Goal: Task Accomplishment & Management: Manage account settings

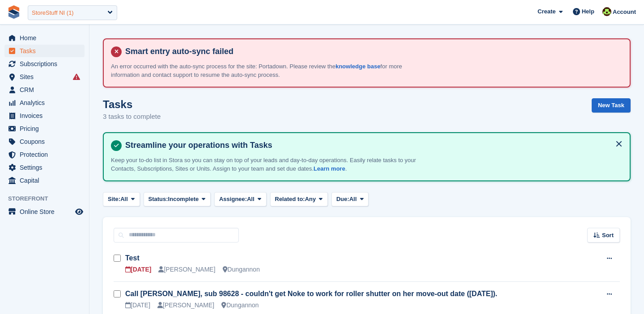
click at [92, 11] on div "StoreStuff NI (1)" at bounding box center [72, 12] width 89 height 15
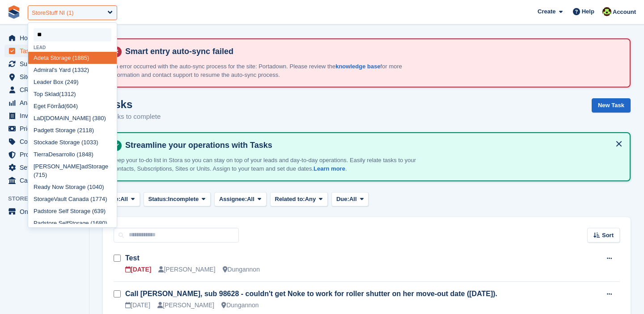
type input "***"
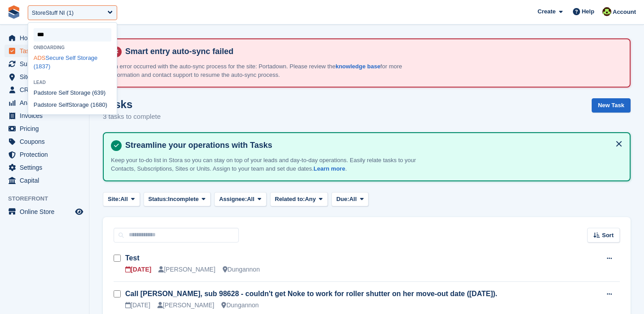
click at [68, 59] on div "ADS Secure Self Storage (1837)" at bounding box center [72, 62] width 89 height 21
select select "****"
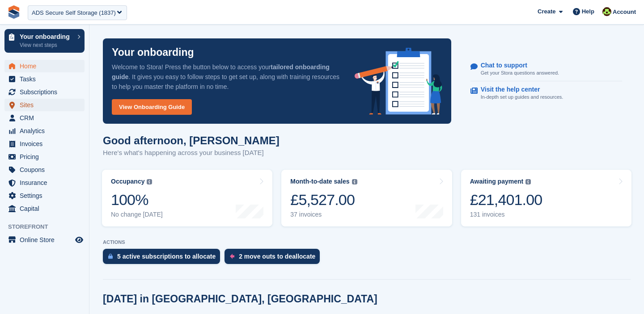
click at [38, 108] on span "Sites" at bounding box center [47, 105] width 54 height 13
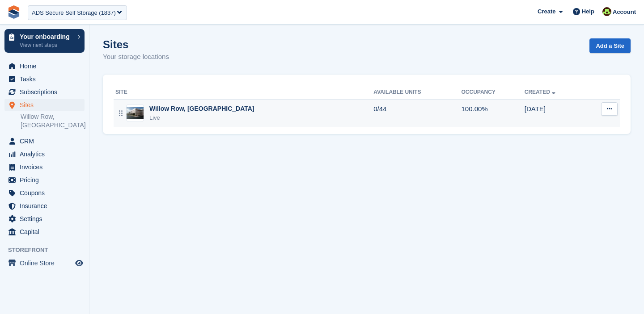
click at [205, 114] on div "Live" at bounding box center [201, 118] width 105 height 9
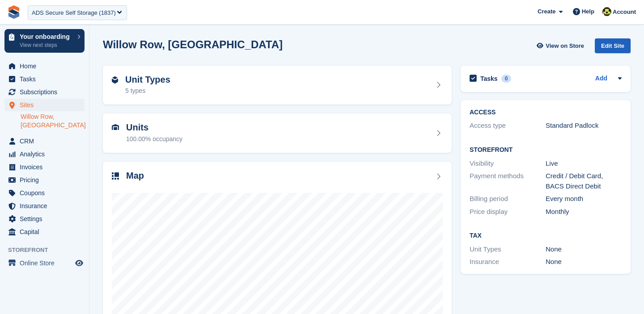
click at [611, 43] on div "Edit Site" at bounding box center [613, 45] width 36 height 15
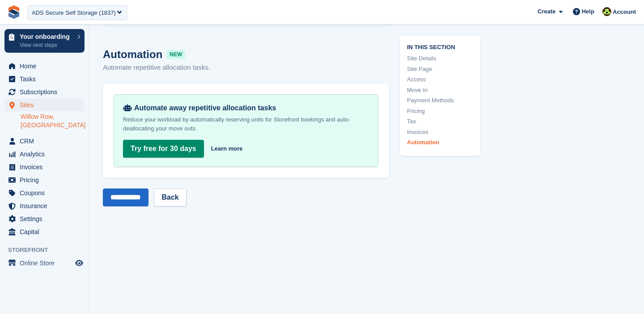
scroll to position [3549, 0]
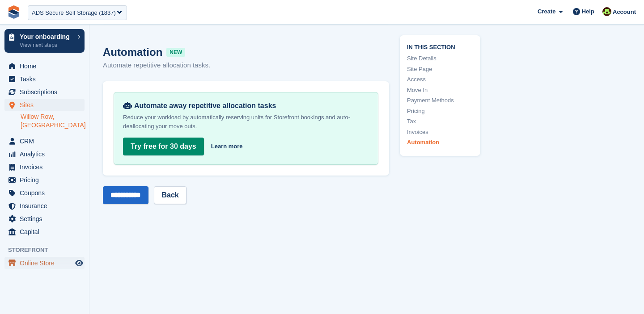
click at [34, 257] on span "Online Store" at bounding box center [47, 263] width 54 height 13
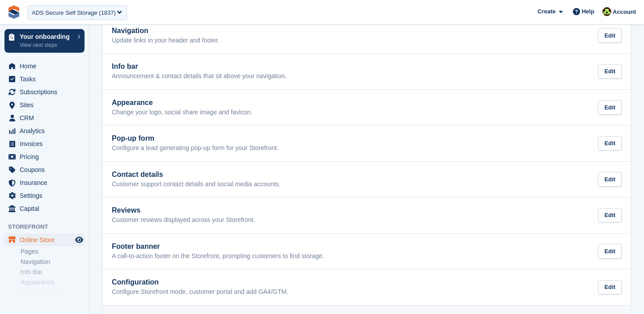
scroll to position [148, 0]
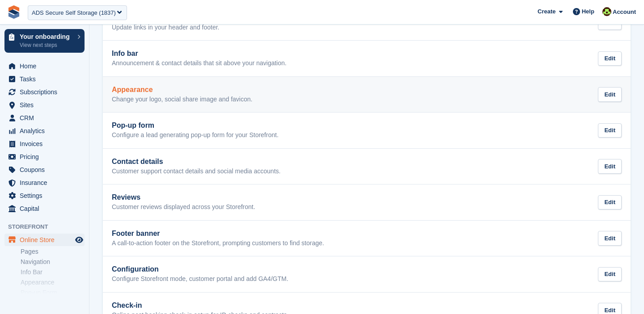
click at [155, 95] on div "Appearance Change your logo, social share image and favicon." at bounding box center [182, 95] width 140 height 18
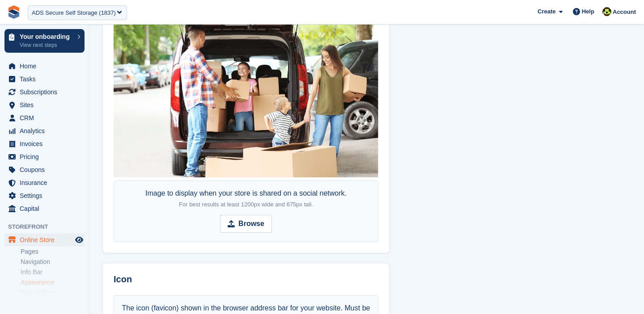
scroll to position [596, 0]
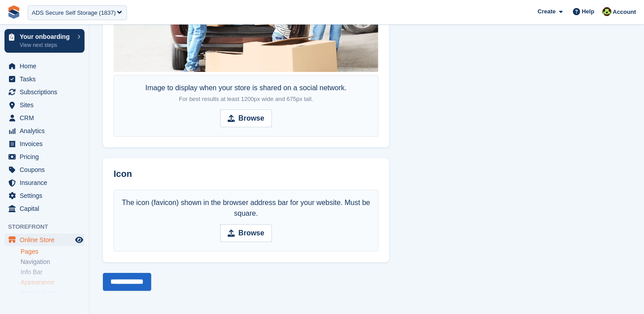
click at [30, 255] on link "Pages" at bounding box center [53, 252] width 64 height 8
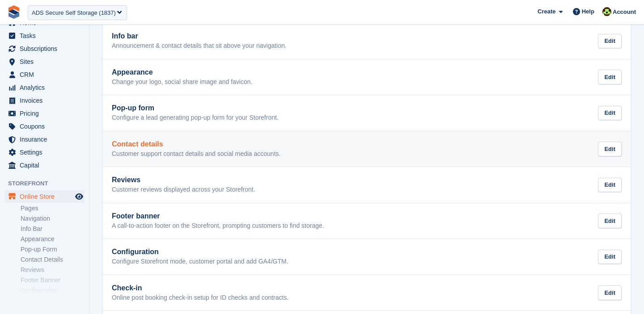
scroll to position [171, 0]
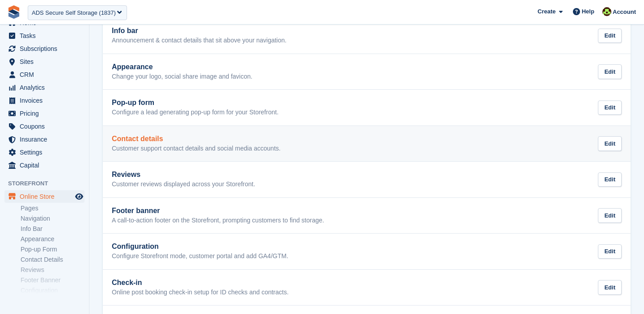
click at [212, 142] on h2 "Contact details" at bounding box center [196, 139] width 169 height 8
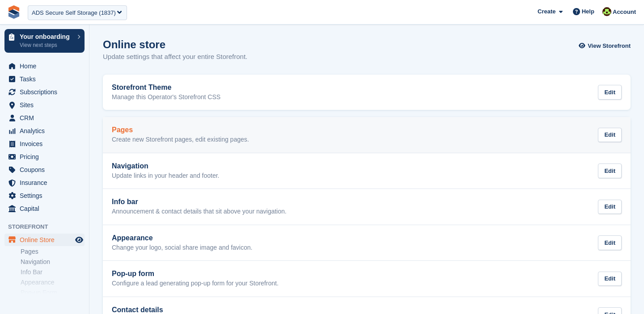
click at [148, 136] on p "Create new Storefront pages, edit existing pages." at bounding box center [180, 140] width 137 height 8
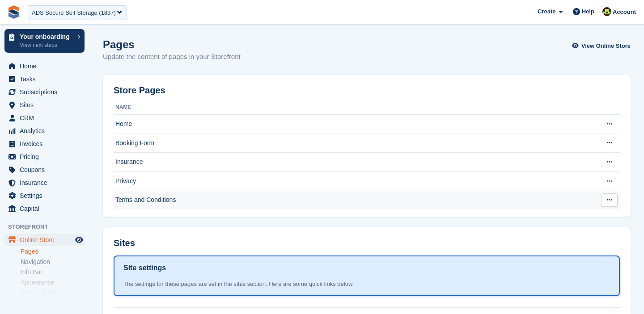
click at [141, 205] on td "Terms and Conditions" at bounding box center [354, 200] width 481 height 19
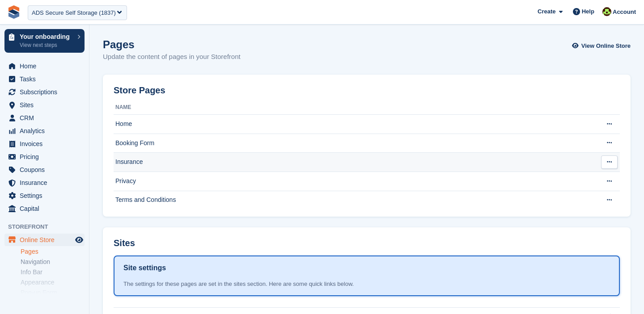
click at [150, 154] on td "Insurance" at bounding box center [354, 162] width 481 height 19
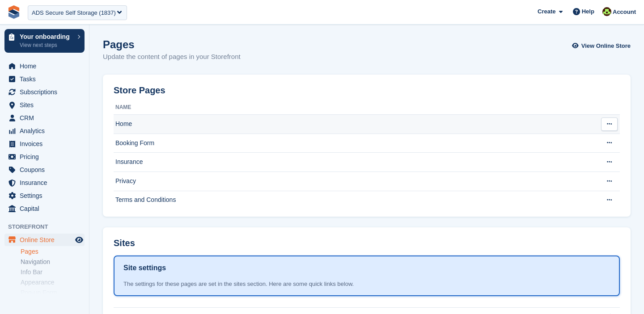
click at [153, 124] on td "Home" at bounding box center [354, 124] width 481 height 19
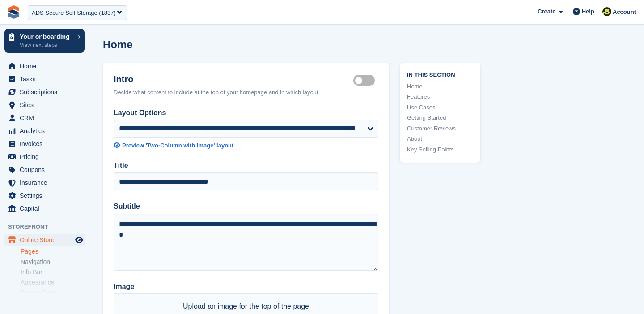
click at [33, 250] on link "Pages" at bounding box center [53, 252] width 64 height 8
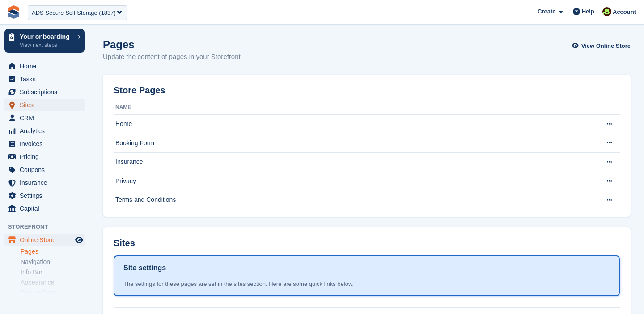
click at [32, 107] on span "Sites" at bounding box center [47, 105] width 54 height 13
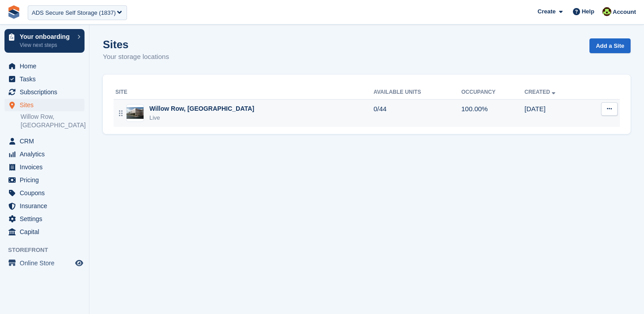
click at [205, 109] on div "Willow Row, [GEOGRAPHIC_DATA]" at bounding box center [201, 108] width 105 height 9
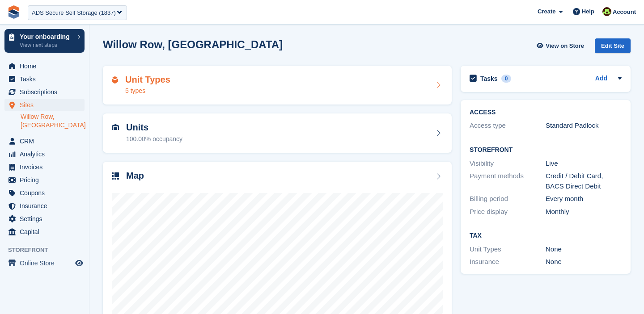
click at [148, 84] on h2 "Unit Types" at bounding box center [147, 80] width 45 height 10
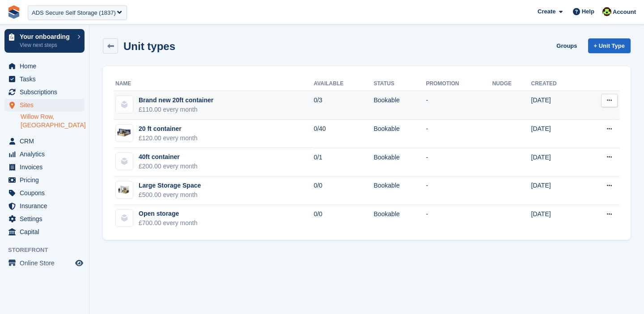
click at [613, 105] on button at bounding box center [609, 100] width 17 height 13
click at [589, 118] on p "Edit unit type" at bounding box center [575, 118] width 78 height 12
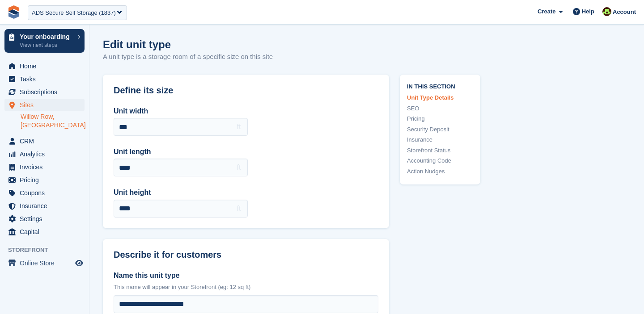
click at [416, 109] on link "SEO" at bounding box center [440, 108] width 66 height 9
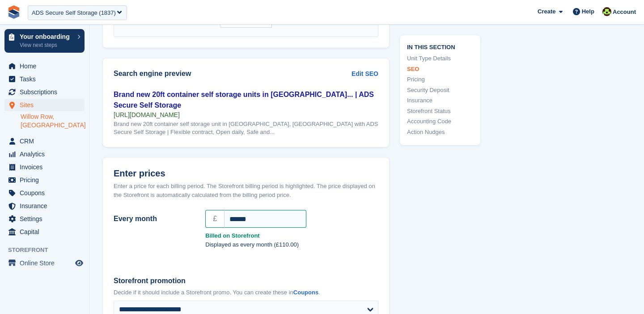
scroll to position [609, 0]
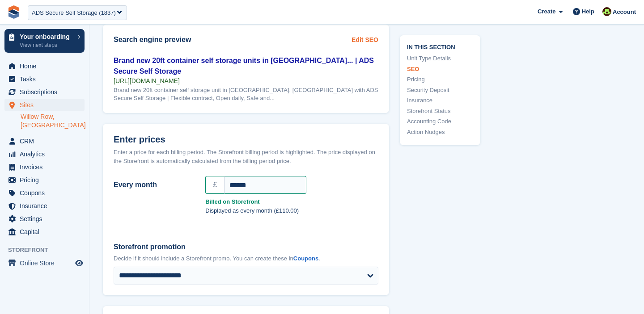
click at [361, 38] on link "Edit SEO" at bounding box center [364, 39] width 27 height 9
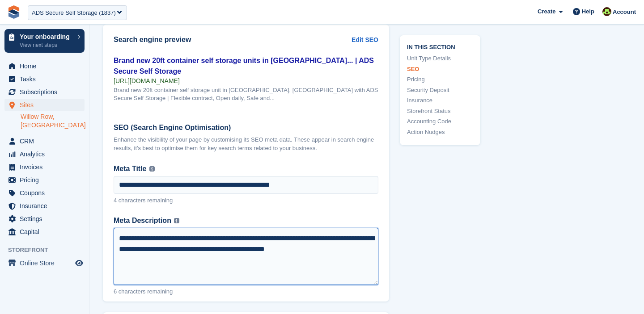
drag, startPoint x: 371, startPoint y: 248, endPoint x: 334, endPoint y: 247, distance: 37.1
click at [334, 247] on textarea "**********" at bounding box center [246, 256] width 265 height 57
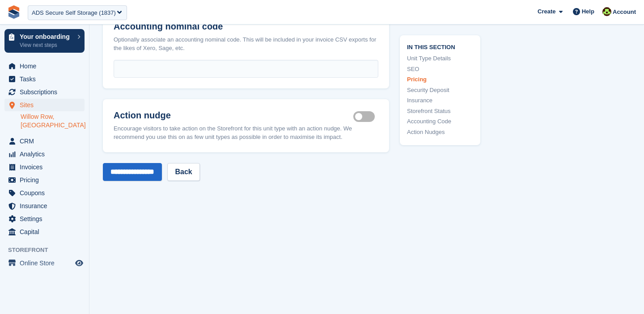
scroll to position [1608, 0]
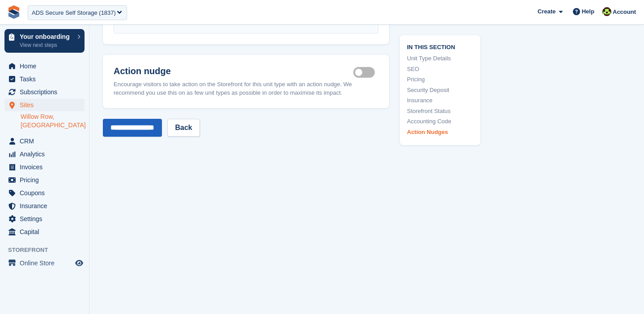
type textarea "**********"
click at [135, 130] on input "**********" at bounding box center [132, 128] width 59 height 18
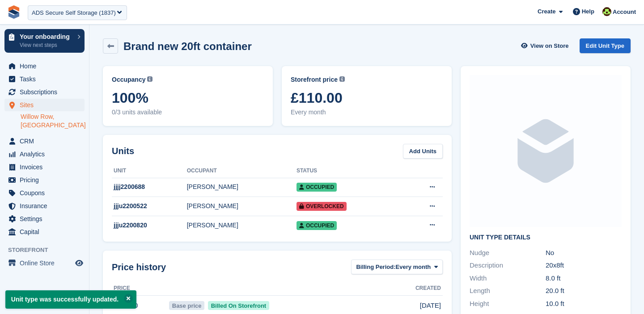
click at [39, 117] on link "Willow Row, Longton" at bounding box center [53, 121] width 64 height 17
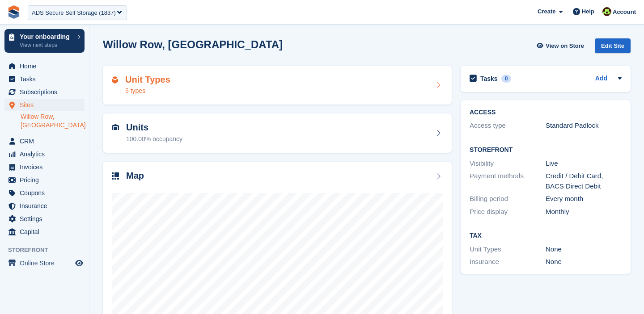
click at [150, 88] on div "5 types" at bounding box center [147, 90] width 45 height 9
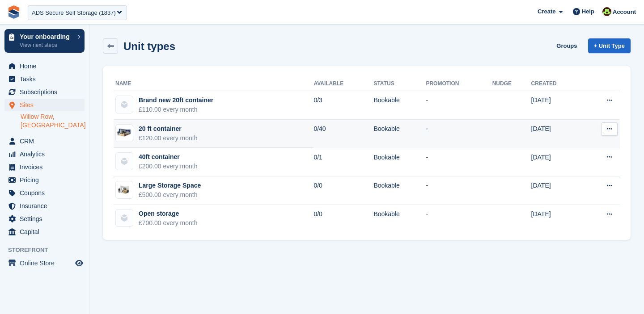
click at [611, 133] on button at bounding box center [609, 129] width 17 height 13
click at [584, 147] on p "Edit unit type" at bounding box center [575, 147] width 78 height 12
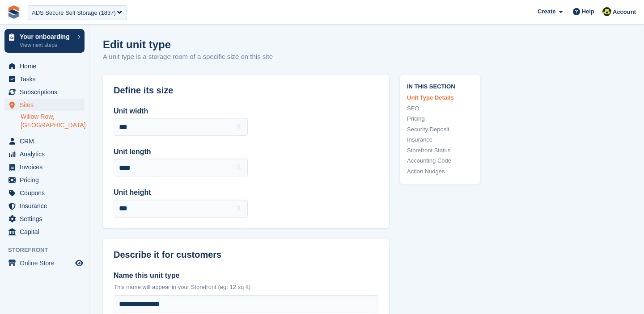
click at [42, 119] on link "Willow Row, [GEOGRAPHIC_DATA]" at bounding box center [53, 121] width 64 height 17
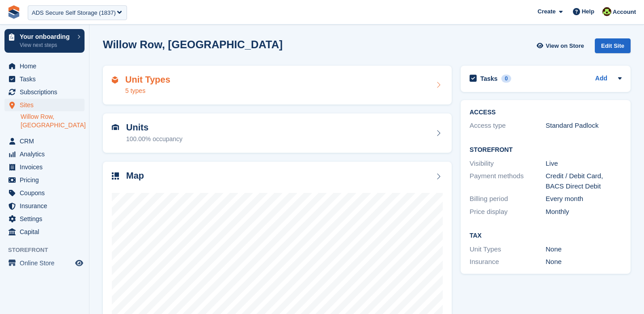
click at [151, 75] on h2 "Unit Types" at bounding box center [147, 80] width 45 height 10
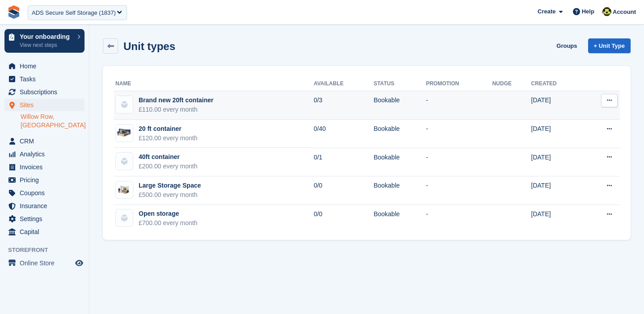
click at [611, 97] on button at bounding box center [609, 100] width 17 height 13
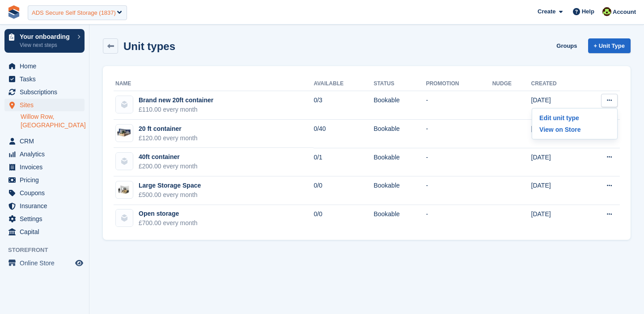
click at [81, 16] on div "ADS Secure Self Storage (1837)" at bounding box center [74, 12] width 84 height 9
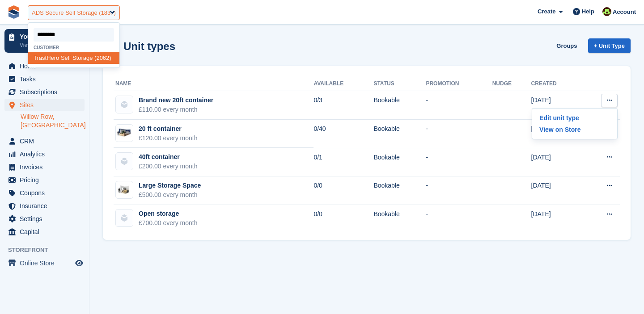
type input "*********"
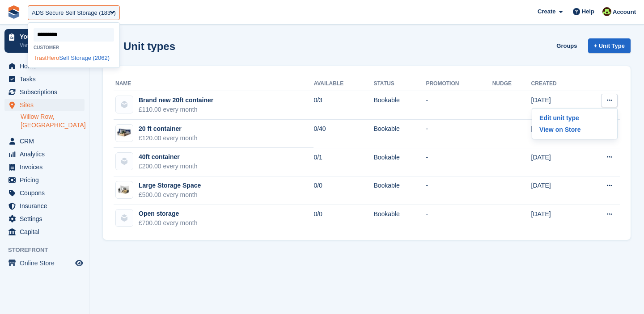
click at [55, 61] on span "TrastHero" at bounding box center [46, 58] width 25 height 7
select select "****"
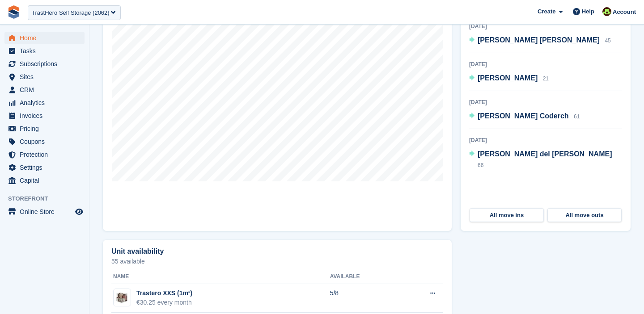
scroll to position [246, 0]
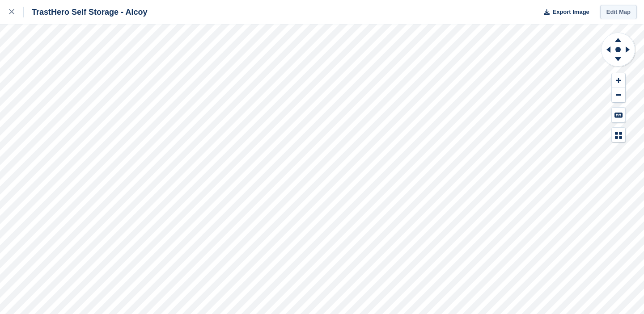
click at [620, 11] on link "Edit Map" at bounding box center [618, 12] width 37 height 15
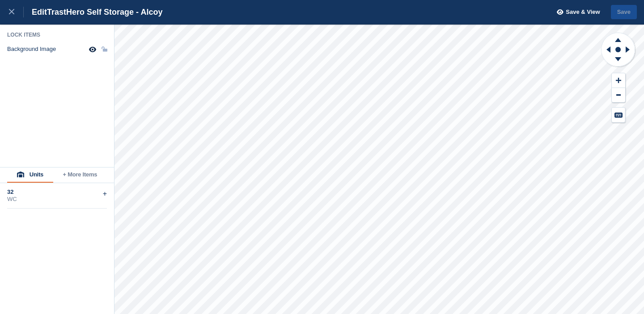
click at [80, 175] on button "+ More Items" at bounding box center [80, 175] width 54 height 15
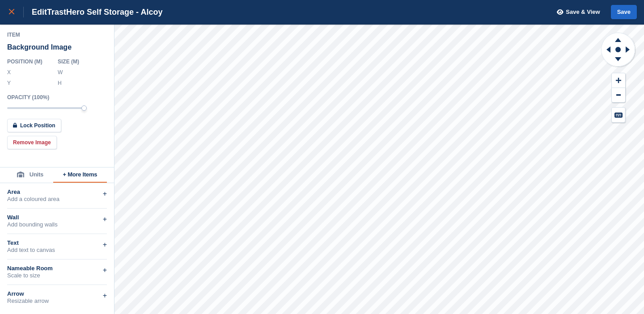
click at [13, 14] on icon at bounding box center [11, 11] width 5 height 5
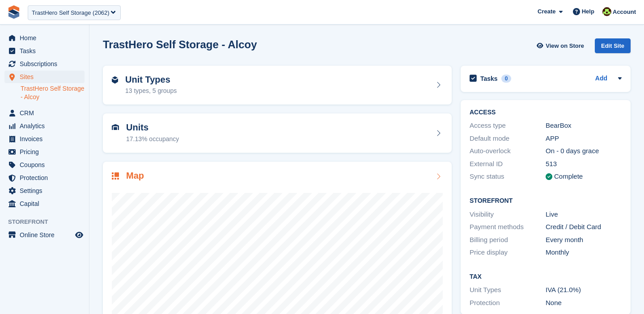
click at [414, 180] on div "Map" at bounding box center [277, 177] width 331 height 12
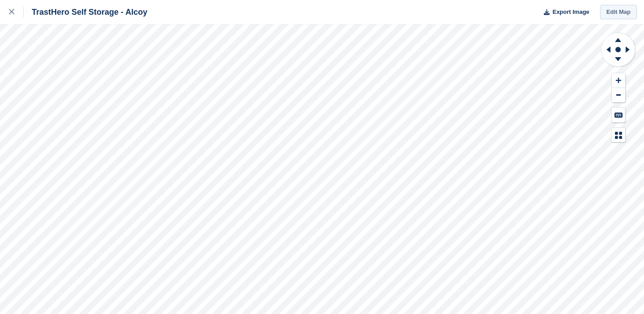
click at [619, 13] on link "Edit Map" at bounding box center [618, 12] width 37 height 15
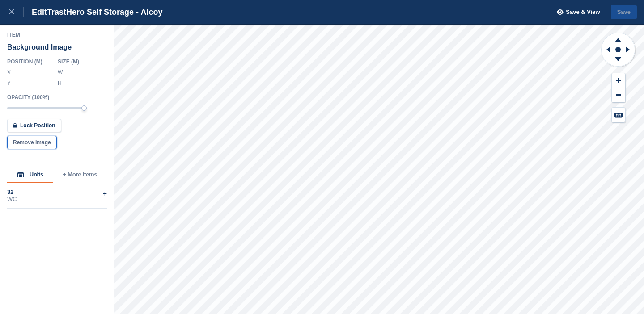
click at [46, 144] on button "Remove Image" at bounding box center [32, 142] width 50 height 13
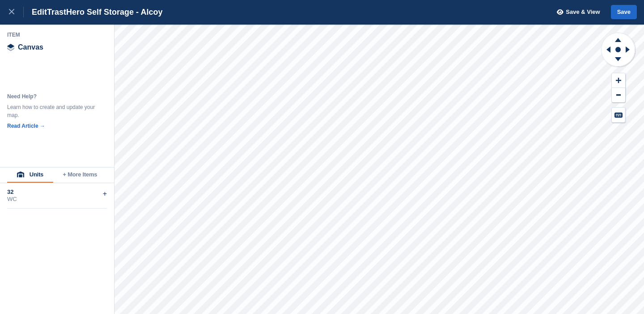
click at [89, 176] on button "+ More Items" at bounding box center [80, 175] width 54 height 15
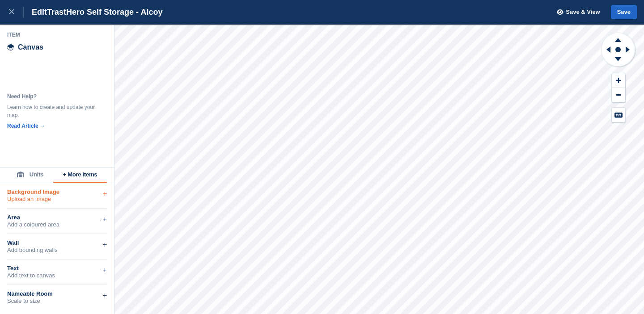
click at [35, 205] on div "Background Image Upload an image +" at bounding box center [57, 195] width 100 height 25
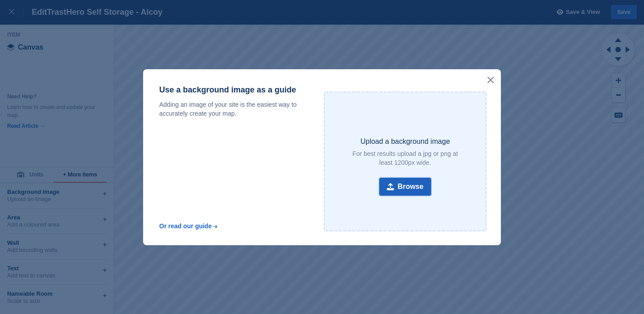
click at [411, 187] on button "Browse" at bounding box center [405, 187] width 52 height 18
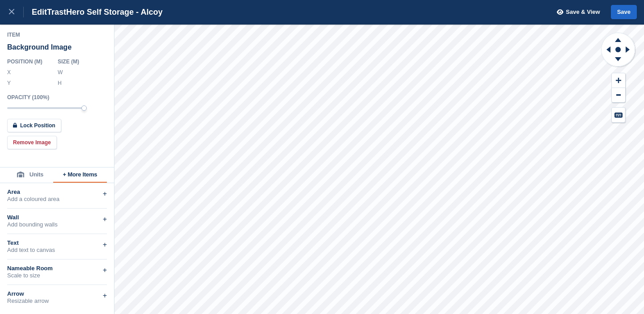
click at [608, 314] on html "Edit TrastHero Self Storage - Alcoy Save & View Save Item Background Image Posi…" at bounding box center [322, 157] width 644 height 314
click at [620, 39] on icon at bounding box center [617, 38] width 23 height 11
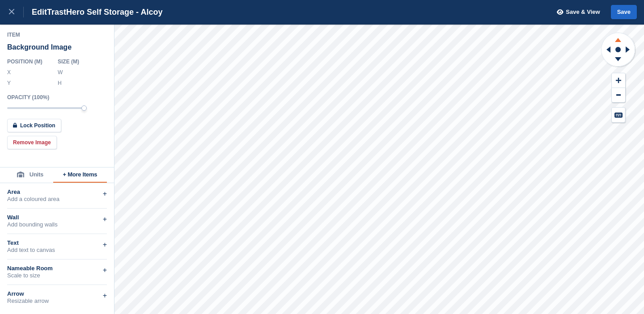
click at [618, 41] on icon at bounding box center [618, 40] width 6 height 4
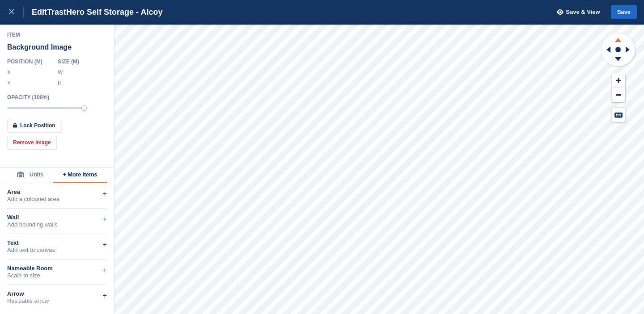
click at [618, 41] on icon at bounding box center [618, 40] width 6 height 4
click at [615, 100] on button at bounding box center [618, 95] width 13 height 15
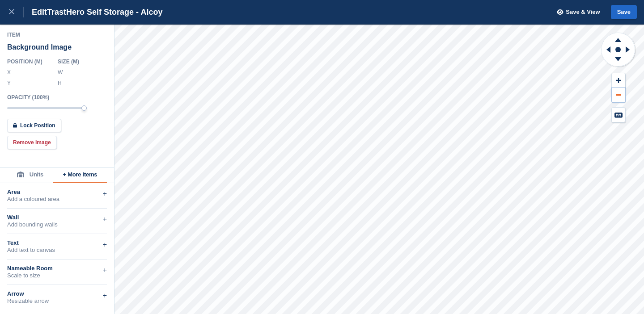
click at [615, 100] on button at bounding box center [618, 95] width 13 height 15
click at [617, 64] on icon at bounding box center [617, 60] width 23 height 11
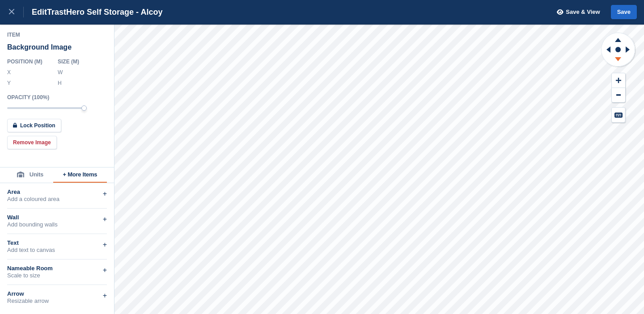
click at [617, 64] on icon at bounding box center [617, 60] width 23 height 11
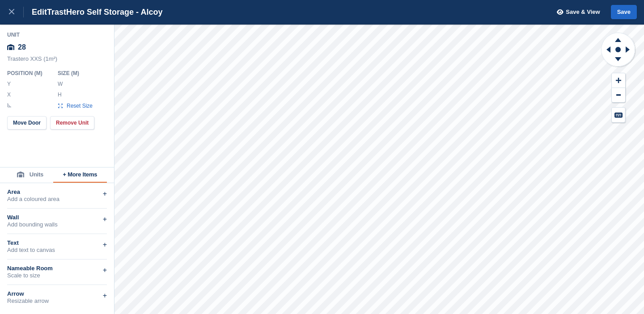
type input "******"
type input "*****"
type input "******"
type input "*****"
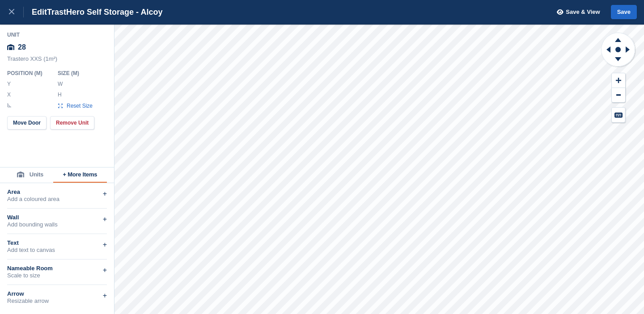
type input "*****"
type input "******"
type input "**"
type input "*****"
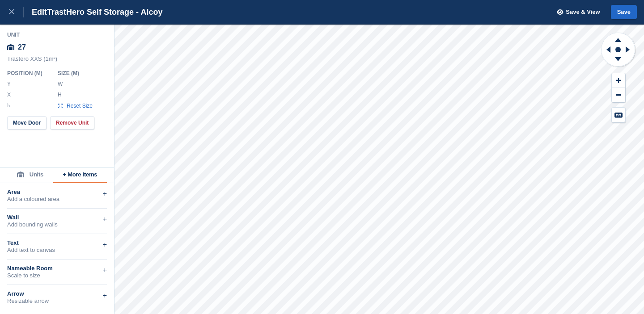
type input "*****"
type input "******"
type input "*****"
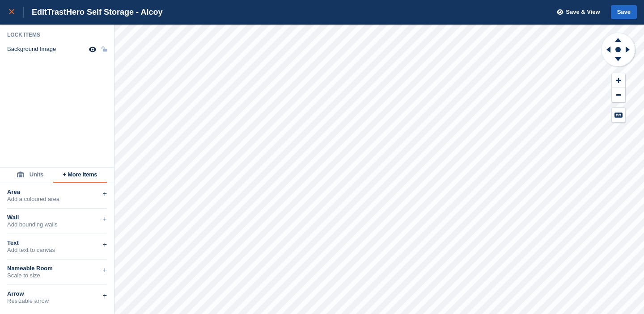
click at [13, 13] on icon at bounding box center [11, 11] width 5 height 5
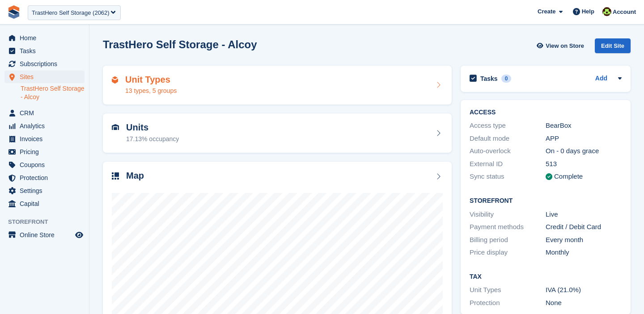
click at [138, 85] on div "Unit Types 13 types, 5 groups" at bounding box center [150, 85] width 51 height 21
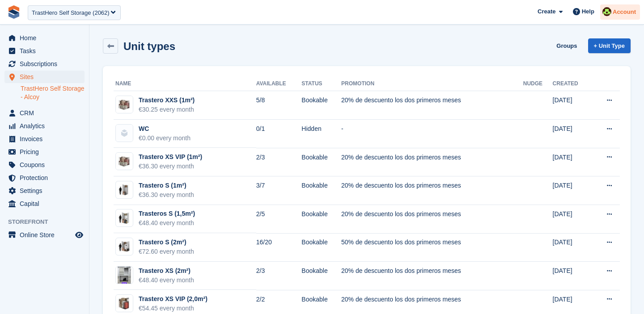
click at [621, 16] on span "Account" at bounding box center [624, 12] width 23 height 9
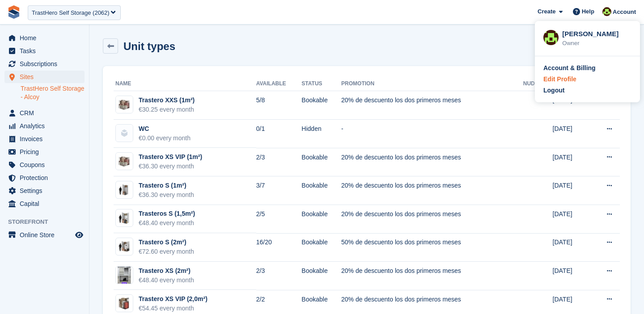
click at [563, 79] on div "Edit Profile" at bounding box center [559, 79] width 33 height 9
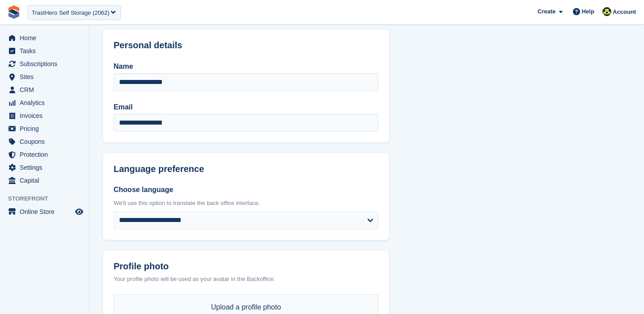
scroll to position [47, 0]
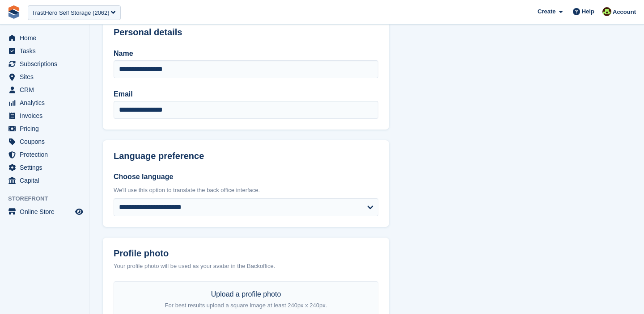
click at [220, 193] on div "We'll use this option to translate the back office interface." at bounding box center [246, 190] width 265 height 9
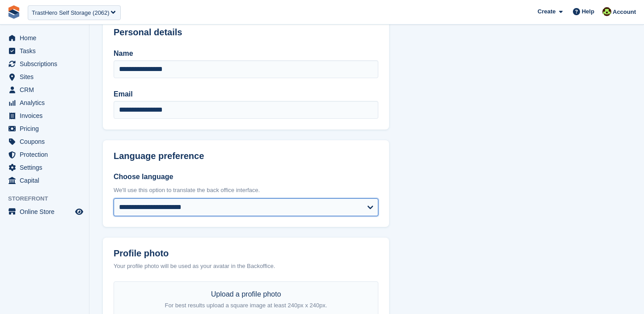
click at [203, 209] on select "**********" at bounding box center [246, 208] width 265 height 18
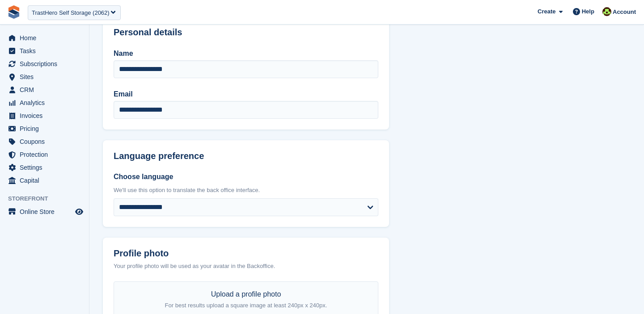
click at [178, 191] on div "We'll use this option to translate the back office interface." at bounding box center [246, 190] width 265 height 9
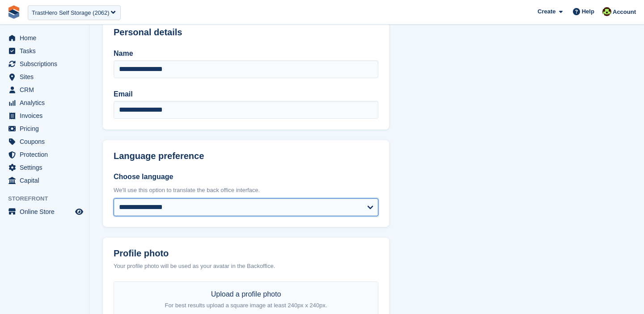
click at [162, 214] on select "**********" at bounding box center [246, 208] width 265 height 18
select select "**"
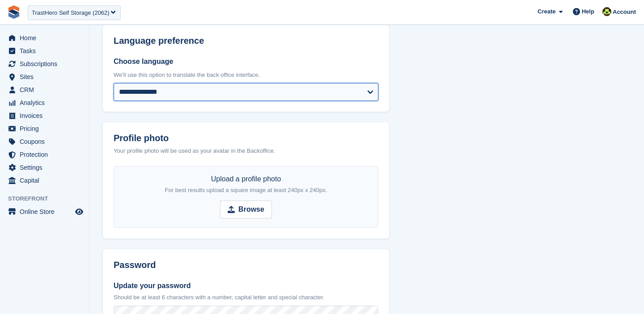
scroll to position [357, 0]
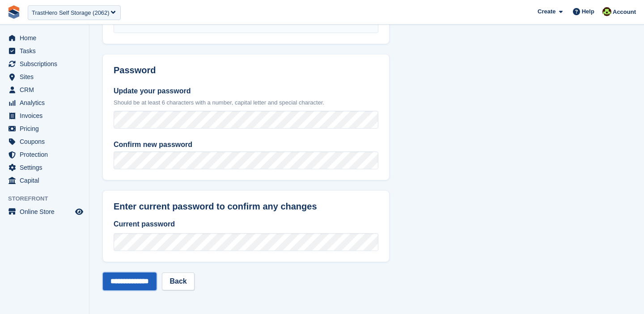
click at [128, 282] on input "**********" at bounding box center [130, 282] width 54 height 18
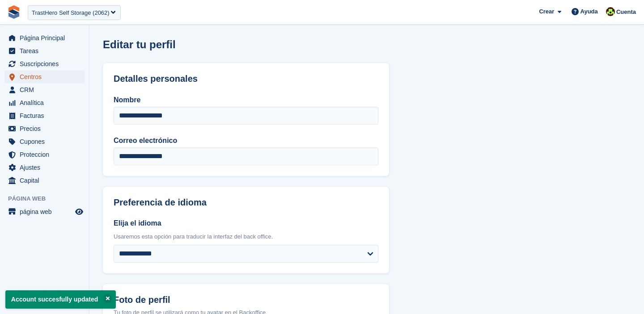
click at [28, 77] on span "Centros" at bounding box center [47, 77] width 54 height 13
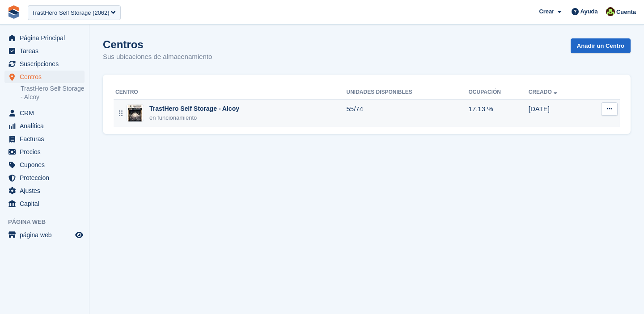
click at [222, 117] on div "en funcionamiento" at bounding box center [194, 118] width 90 height 9
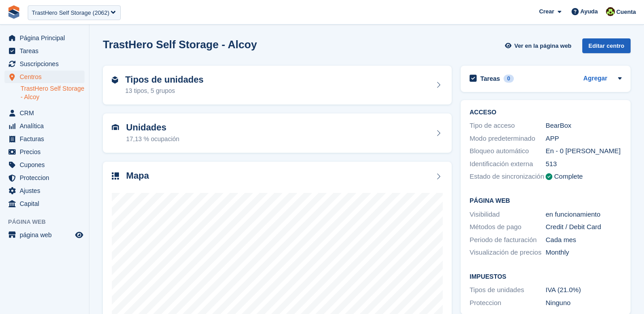
click at [594, 48] on div "Editar centro" at bounding box center [606, 45] width 48 height 15
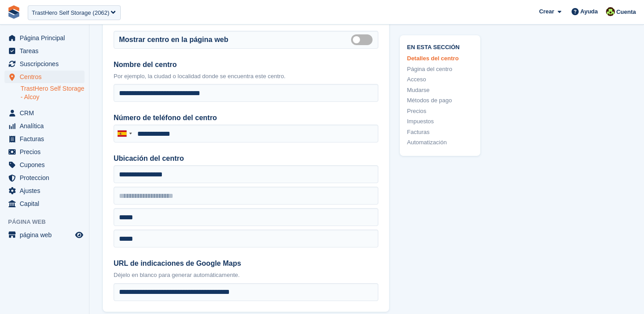
scroll to position [57, 0]
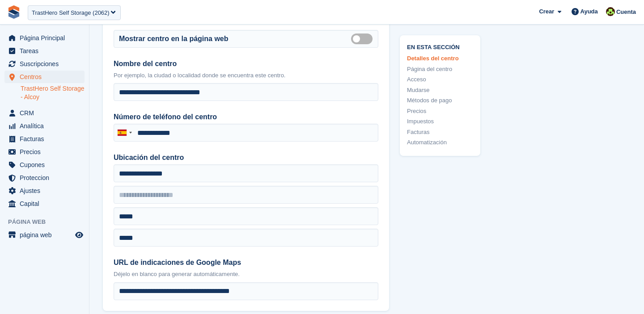
click at [51, 89] on link "TrastHero Self Storage - Alcoy" at bounding box center [53, 93] width 64 height 17
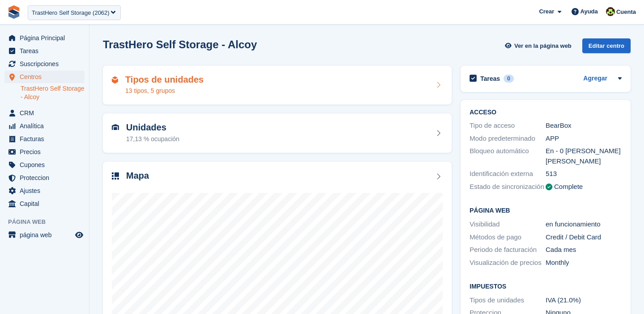
click at [179, 73] on div "Tipos de unidades 13 tipos, 5 grupos" at bounding box center [277, 85] width 349 height 39
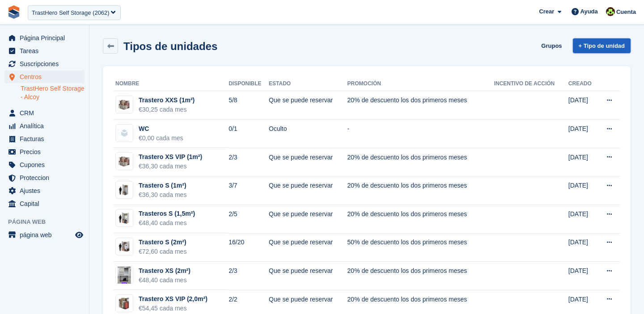
click at [610, 48] on link "+ Tipo de unidad" at bounding box center [602, 45] width 58 height 15
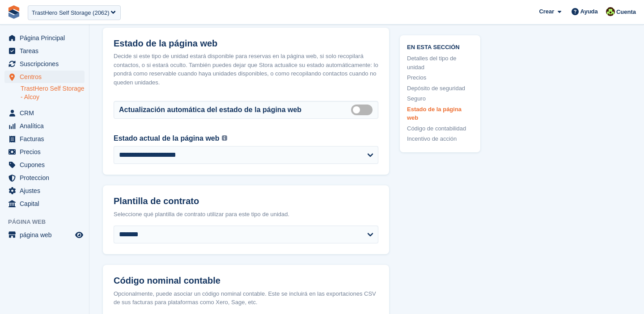
scroll to position [1224, 0]
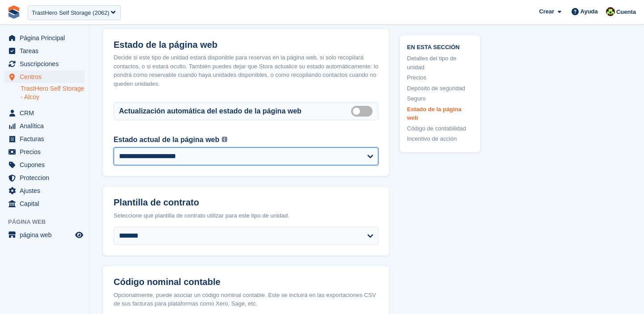
click at [225, 152] on select "**********" at bounding box center [246, 157] width 265 height 18
select select "******"
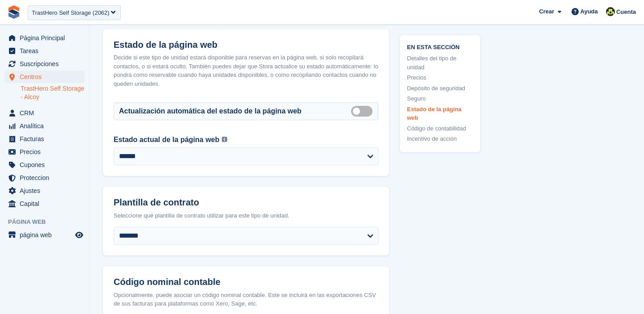
click at [33, 93] on link "TrastHero Self Storage - Alcoy" at bounding box center [53, 93] width 64 height 17
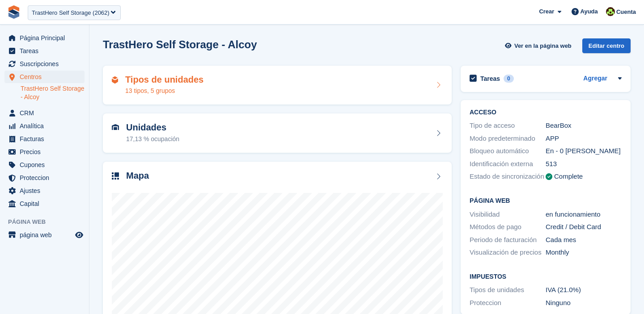
click at [218, 80] on div "Tipos de unidades 13 tipos, 5 grupos" at bounding box center [277, 85] width 331 height 21
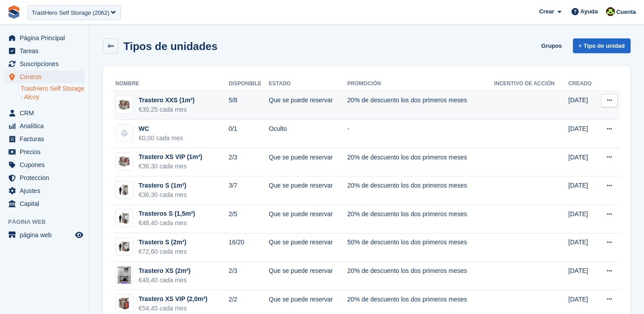
click at [606, 101] on button at bounding box center [609, 100] width 17 height 13
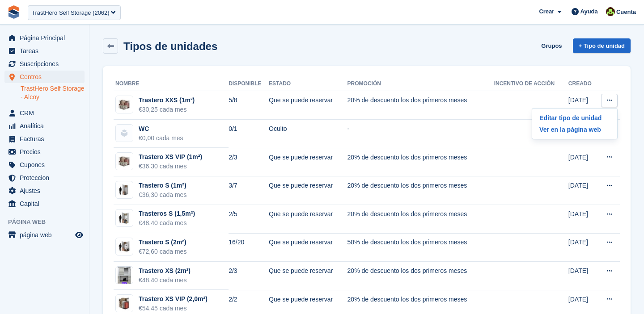
click at [38, 86] on link "TrastHero Self Storage - Alcoy" at bounding box center [53, 93] width 64 height 17
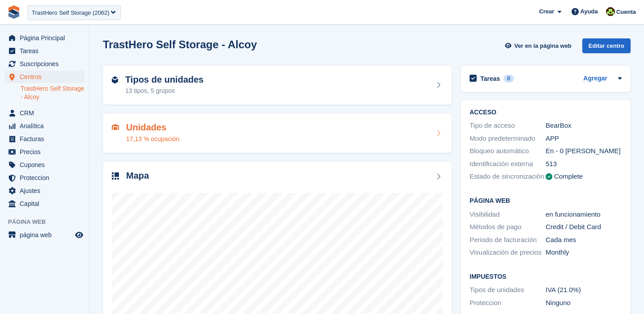
click at [152, 132] on h2 "Unidades" at bounding box center [152, 128] width 53 height 10
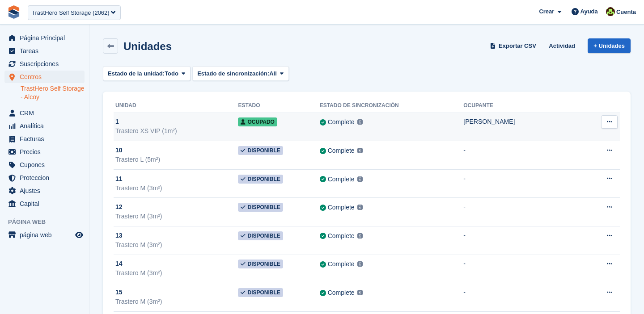
click at [611, 124] on icon at bounding box center [609, 122] width 5 height 6
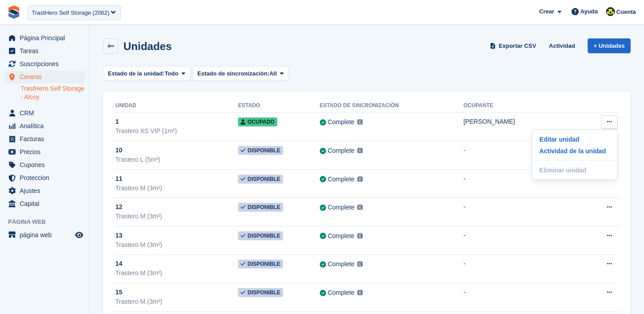
click at [616, 20] on div "Crear Suscripción Factura Contacto Trato Descuento Página Ayuda Soporte de chat…" at bounding box center [588, 12] width 106 height 24
click at [617, 12] on span "Cuenta" at bounding box center [626, 12] width 20 height 9
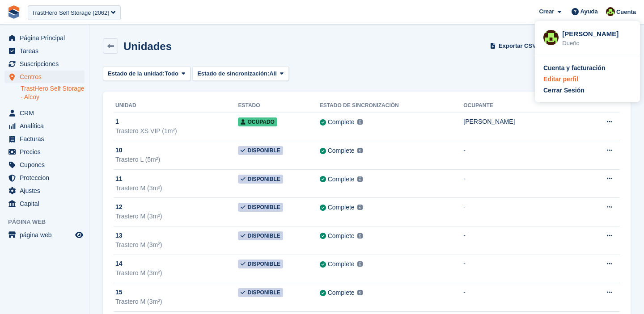
click at [576, 76] on div "Editar perfil" at bounding box center [560, 79] width 35 height 9
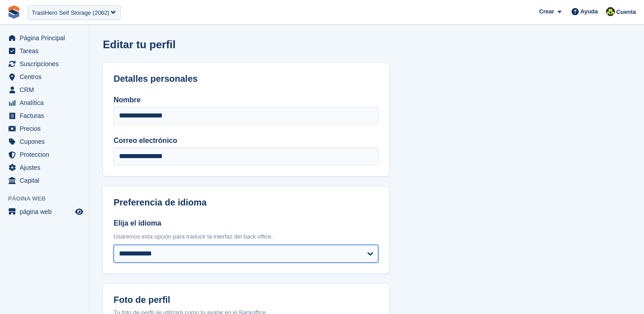
click at [166, 253] on select "**********" at bounding box center [246, 254] width 265 height 18
select select "*****"
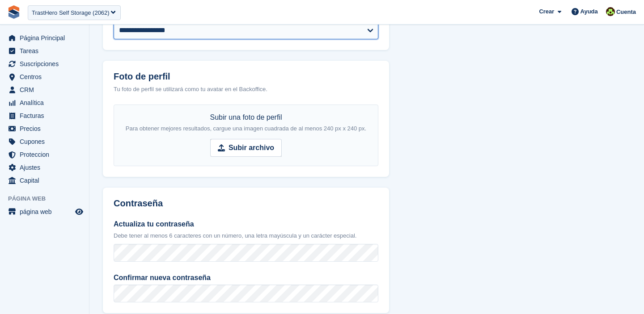
scroll to position [357, 0]
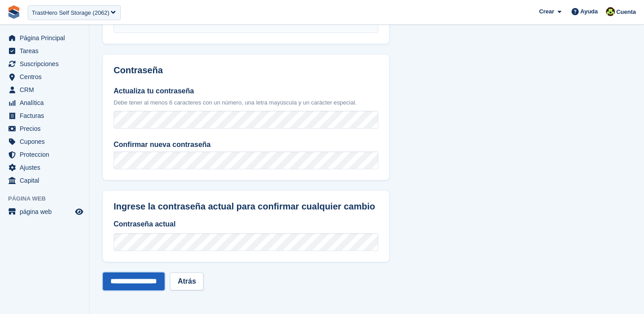
click at [128, 282] on input "**********" at bounding box center [134, 282] width 62 height 18
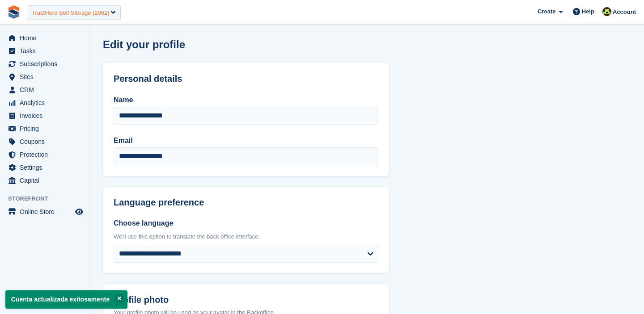
click at [60, 14] on div "TrastHero Self Storage (2062)" at bounding box center [71, 12] width 78 height 9
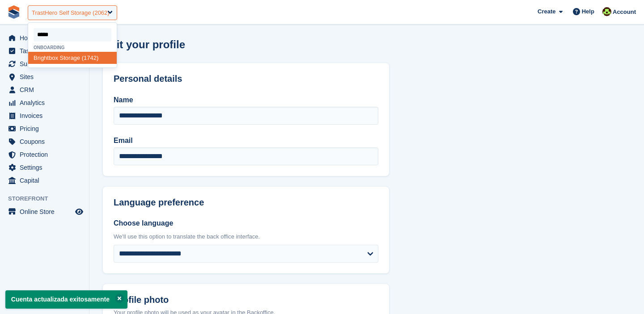
type input "******"
click at [83, 60] on div "Bright box Storage (1742)" at bounding box center [72, 58] width 89 height 12
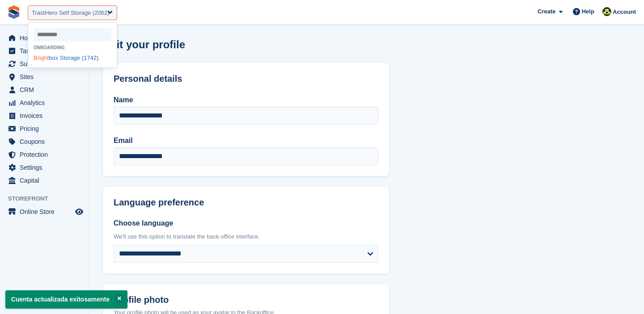
select select "****"
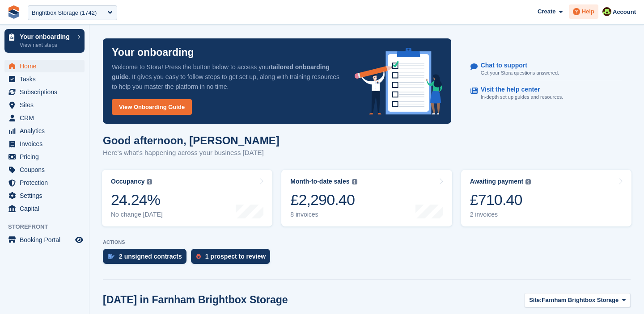
click at [582, 13] on span "Help" at bounding box center [588, 11] width 13 height 9
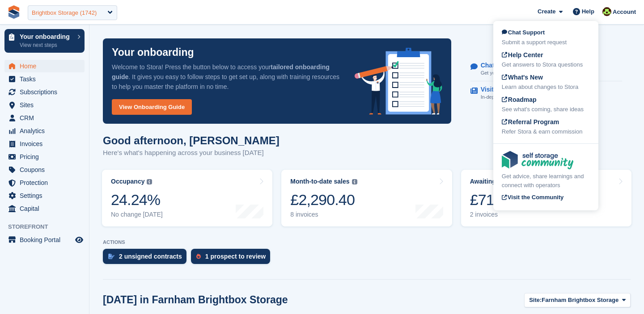
click at [91, 11] on div "Brightbox Storage (1742)" at bounding box center [64, 12] width 65 height 9
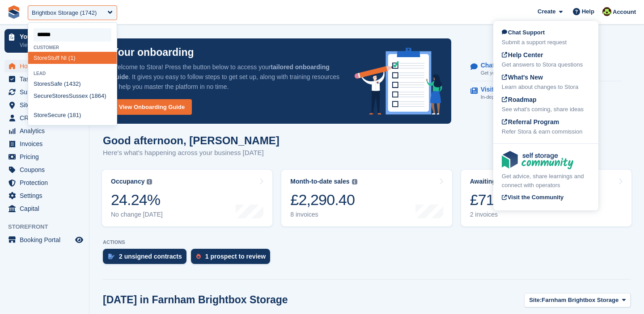
type input "*******"
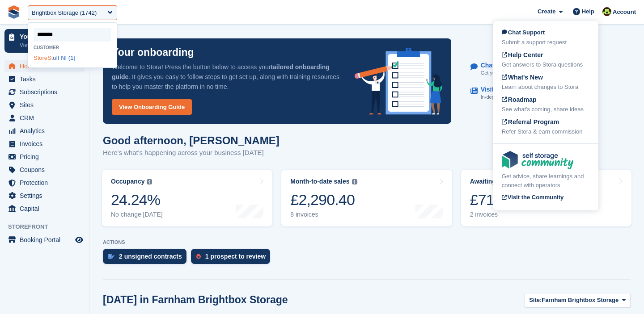
click at [59, 60] on div "StoreSt uff NI (1)" at bounding box center [72, 58] width 89 height 12
select select "*"
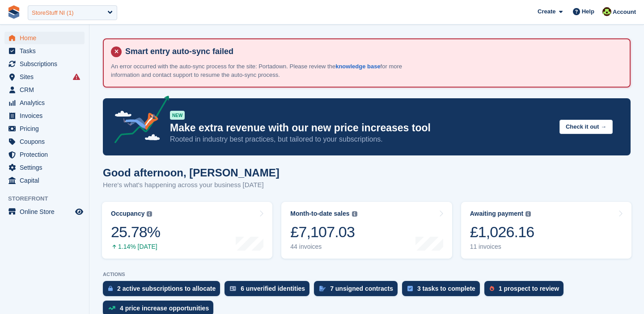
click at [58, 12] on div "StoreStuff NI (1)" at bounding box center [53, 12] width 42 height 9
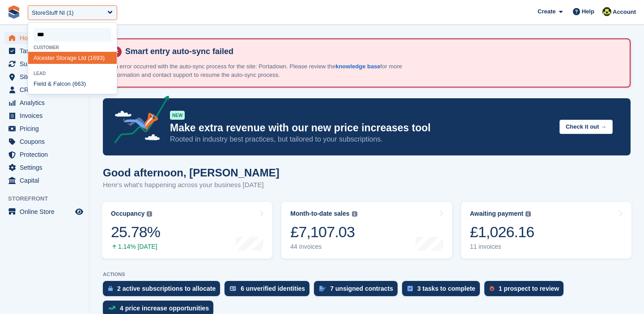
type input "****"
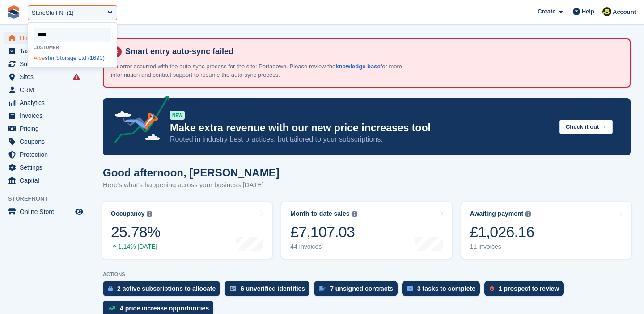
click at [51, 57] on div "Alce ster Storage Ltd (1693)" at bounding box center [72, 58] width 89 height 12
select select "****"
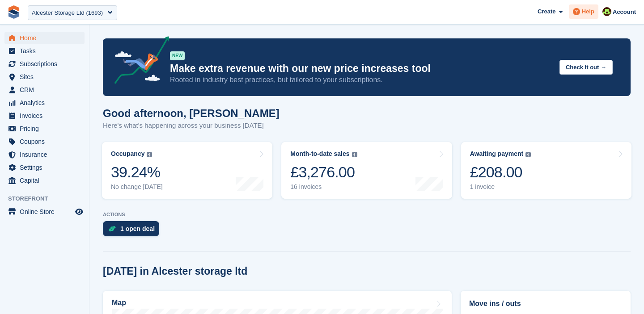
click at [583, 11] on span "Help" at bounding box center [588, 11] width 13 height 9
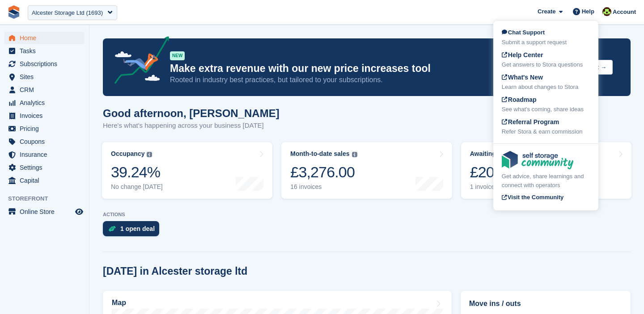
click at [279, 219] on div "ACTIONS 1 open deal" at bounding box center [367, 226] width 528 height 29
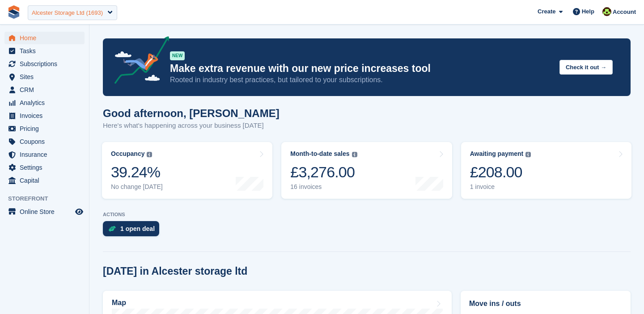
click at [68, 15] on div "Alcester Storage Ltd (1693)" at bounding box center [67, 12] width 71 height 9
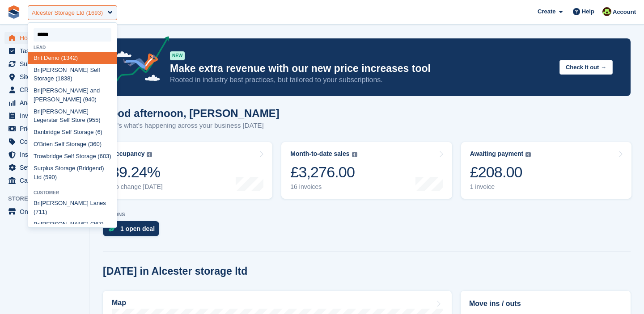
type input "******"
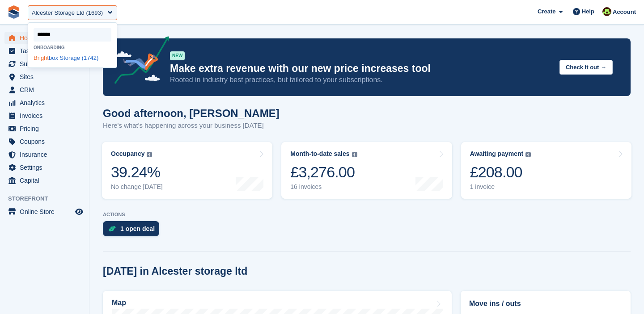
click at [65, 55] on div "Bright box Storage (1742)" at bounding box center [72, 58] width 89 height 12
select select "****"
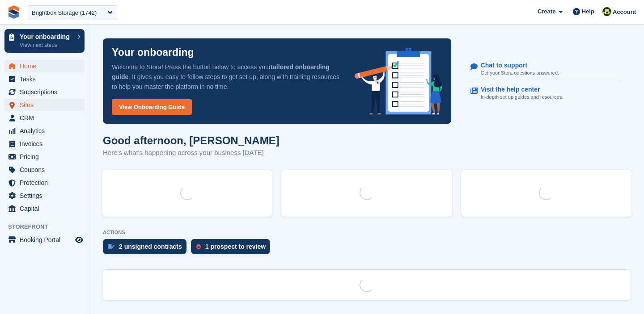
click at [34, 105] on span "Sites" at bounding box center [47, 105] width 54 height 13
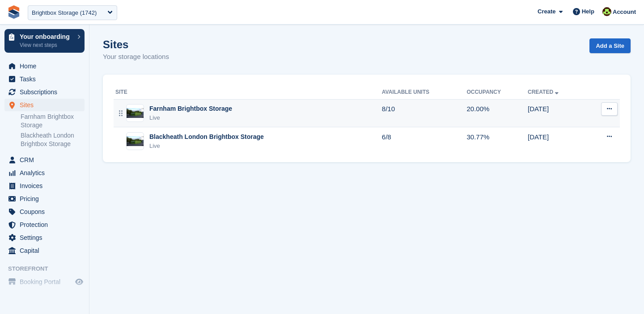
click at [186, 111] on div "Farnham Brightbox Storage" at bounding box center [190, 108] width 83 height 9
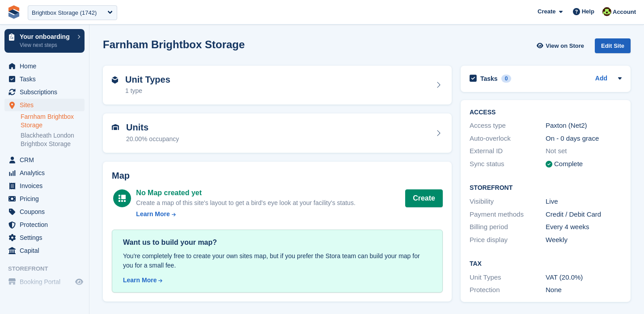
click at [611, 44] on div "Edit Site" at bounding box center [613, 45] width 36 height 15
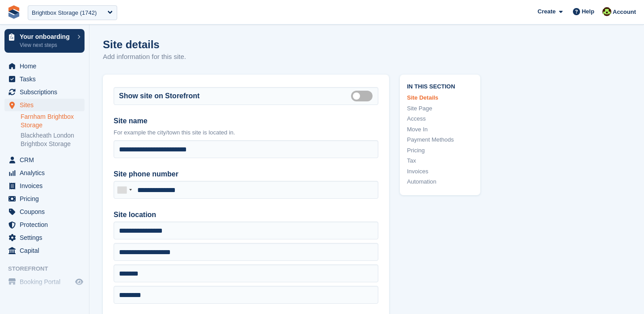
click at [414, 161] on link "Tax" at bounding box center [440, 161] width 66 height 9
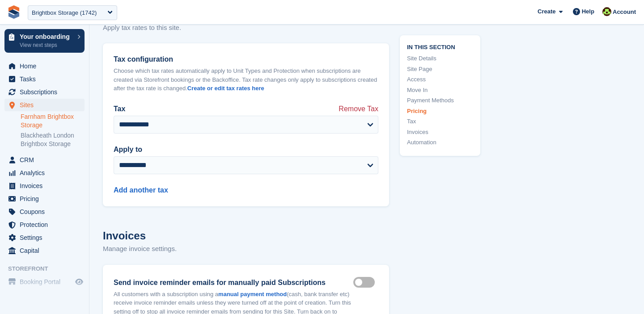
scroll to position [3658, 0]
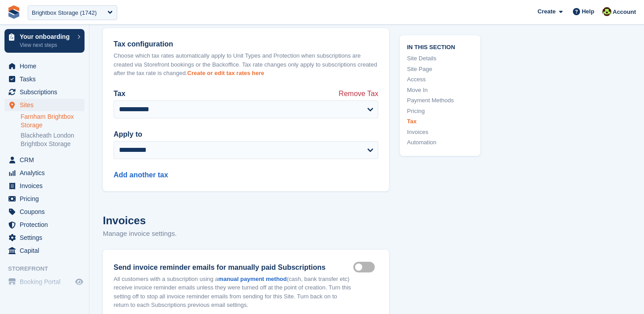
click at [246, 76] on link "Create or edit tax rates here" at bounding box center [225, 73] width 77 height 7
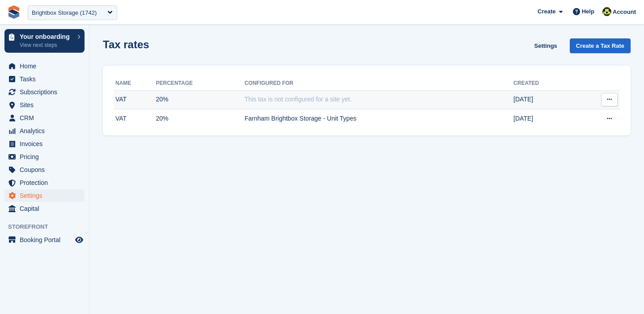
click at [614, 101] on button at bounding box center [609, 99] width 17 height 13
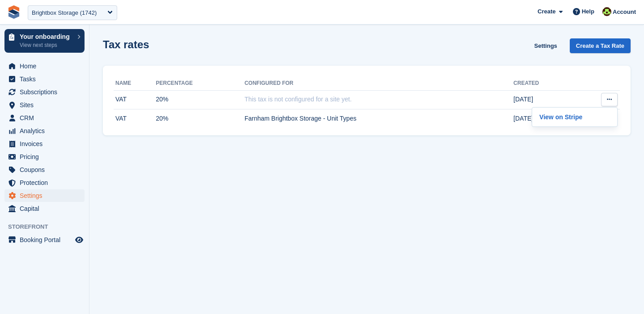
click at [325, 199] on section "Tax rates Settings Create a Tax Rate Name Percentage Configured for Created VAT…" at bounding box center [366, 157] width 555 height 314
click at [37, 92] on span "Subscriptions" at bounding box center [47, 92] width 54 height 13
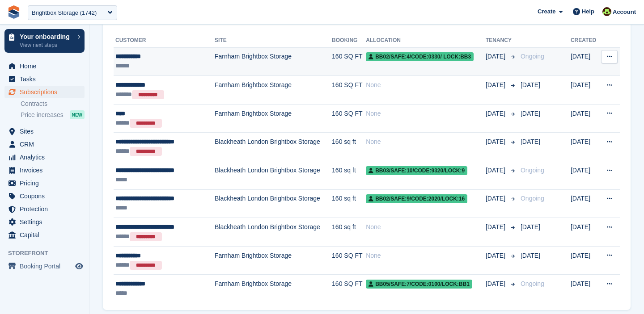
scroll to position [136, 0]
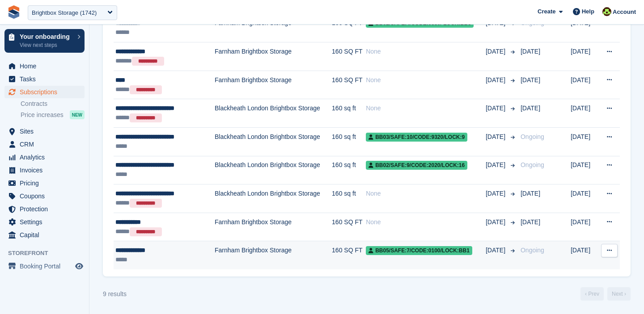
click at [276, 263] on td "Farnham Brightbox Storage" at bounding box center [273, 255] width 117 height 28
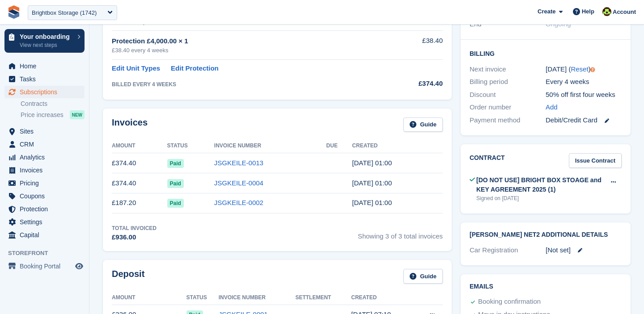
scroll to position [205, 0]
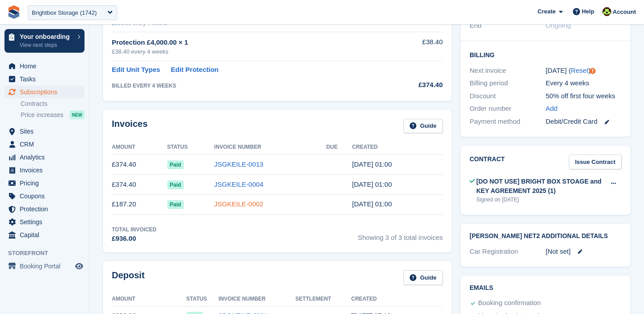
click at [229, 203] on link "JSGKEILE-0002" at bounding box center [238, 204] width 49 height 8
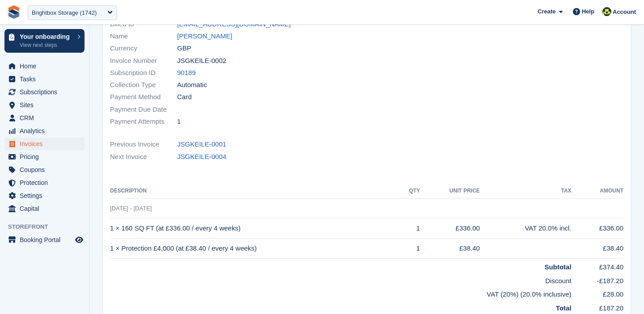
scroll to position [253, 0]
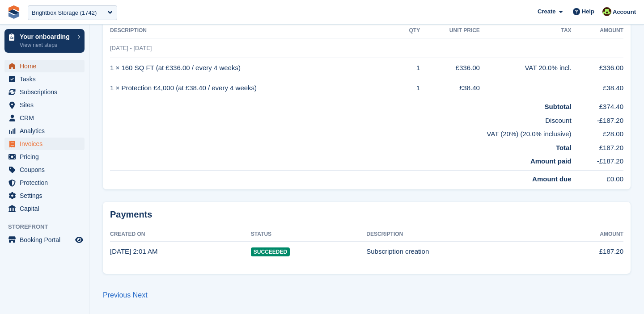
click at [21, 67] on span "Home" at bounding box center [47, 66] width 54 height 13
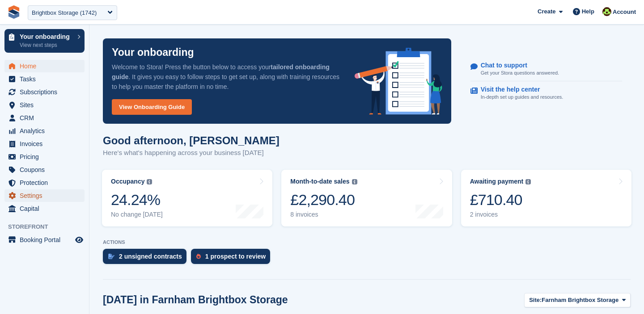
click at [31, 194] on span "Settings" at bounding box center [47, 196] width 54 height 13
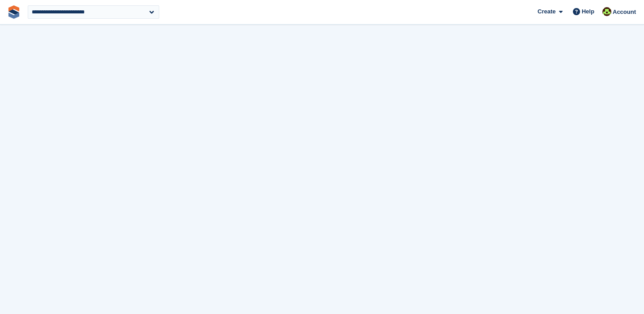
select select "****"
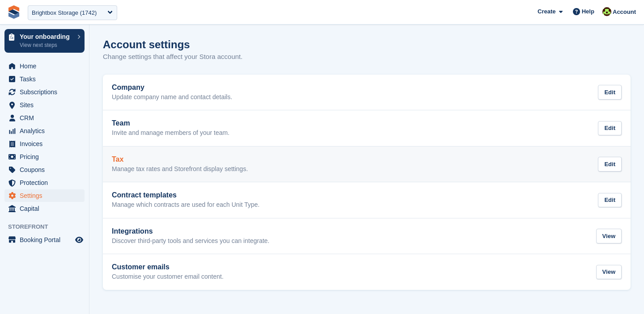
click at [131, 156] on h2 "Tax" at bounding box center [180, 160] width 136 height 8
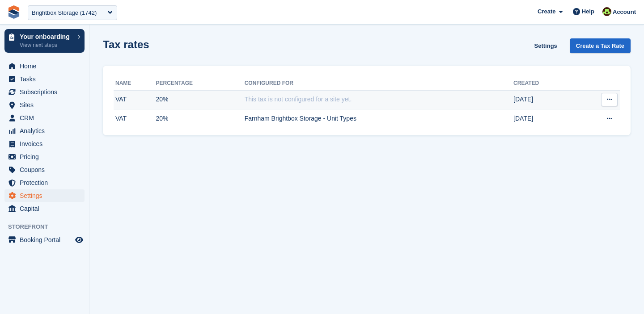
click at [610, 103] on button at bounding box center [609, 99] width 17 height 13
click at [558, 120] on p "View on Stripe" at bounding box center [575, 117] width 78 height 12
click at [339, 100] on span "This tax is not configured for a site yet." at bounding box center [298, 99] width 107 height 7
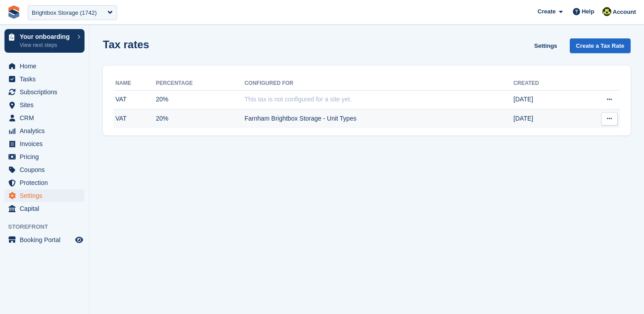
click at [284, 119] on td "Farnham Brightbox Storage - Unit Types" at bounding box center [379, 119] width 269 height 19
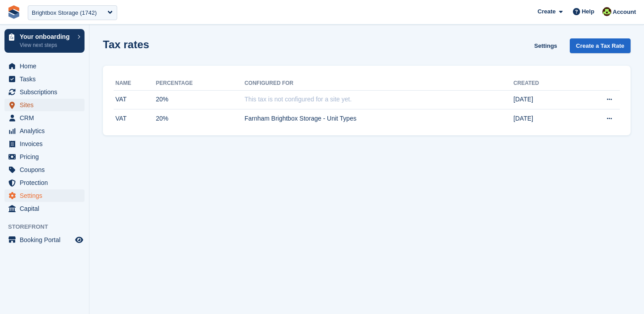
click at [33, 110] on span "Sites" at bounding box center [47, 105] width 54 height 13
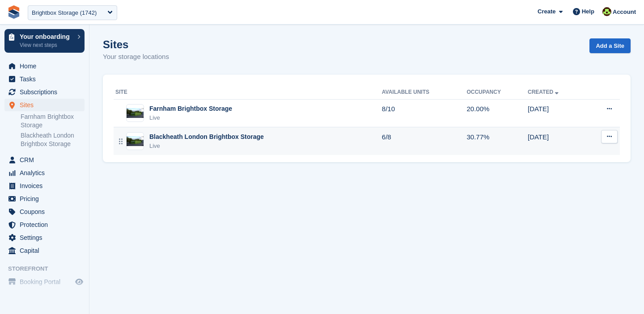
click at [609, 138] on icon at bounding box center [609, 137] width 5 height 6
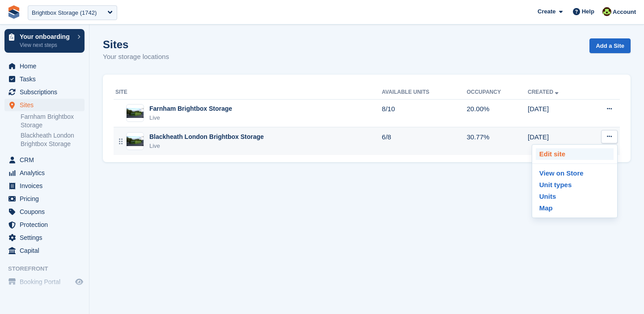
click at [543, 151] on p "Edit site" at bounding box center [575, 154] width 78 height 12
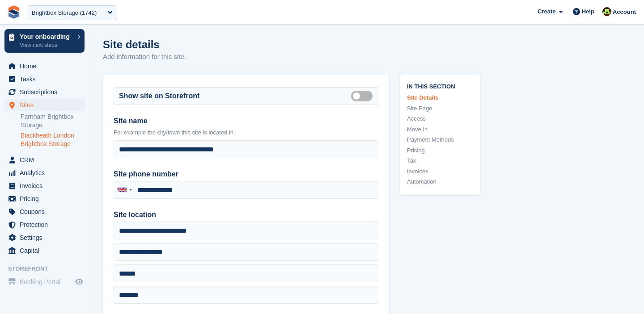
type input "**********"
click at [414, 160] on link "Tax" at bounding box center [440, 161] width 66 height 9
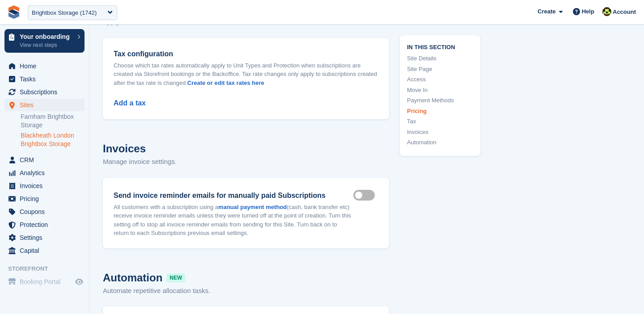
scroll to position [3622, 0]
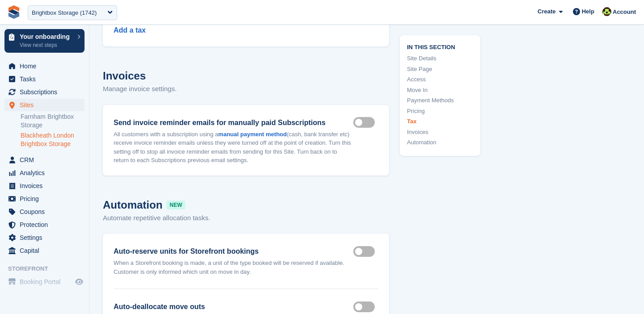
click at [40, 147] on link "Blackheath London Brightbox Storage" at bounding box center [53, 139] width 64 height 17
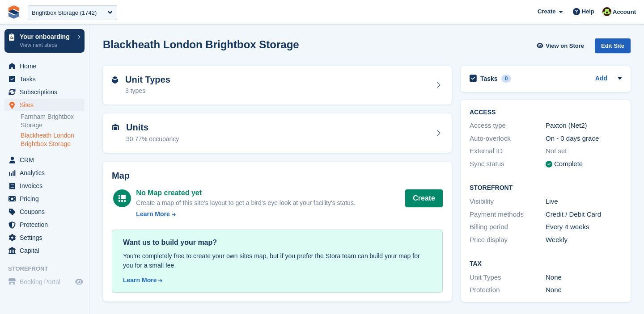
click at [612, 43] on div "Edit Site" at bounding box center [613, 45] width 36 height 15
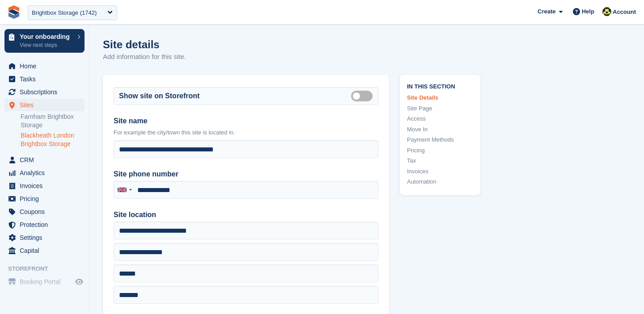
click at [410, 159] on link "Tax" at bounding box center [440, 161] width 66 height 9
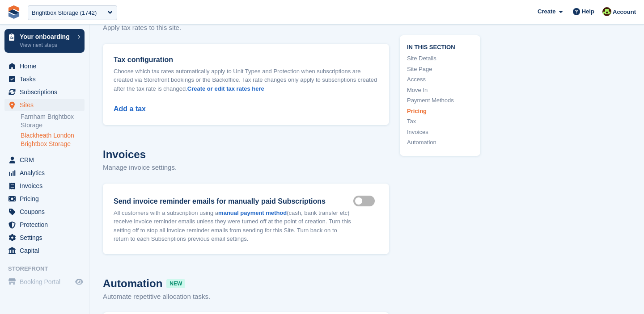
scroll to position [3559, 0]
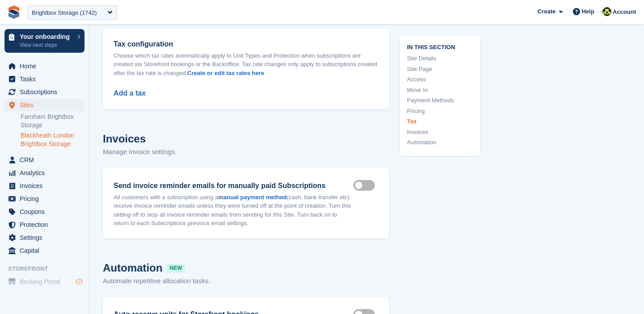
click at [78, 284] on icon "Preview store" at bounding box center [79, 282] width 8 height 7
click at [53, 9] on div "Brightbox Storage (1742)" at bounding box center [64, 12] width 65 height 9
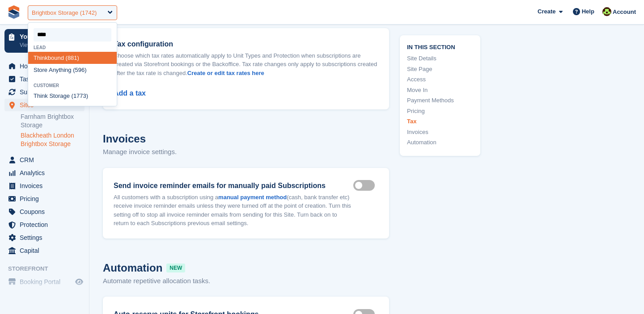
type input "*****"
click at [66, 85] on div "Think Storage (1773)" at bounding box center [72, 84] width 89 height 12
select select "****"
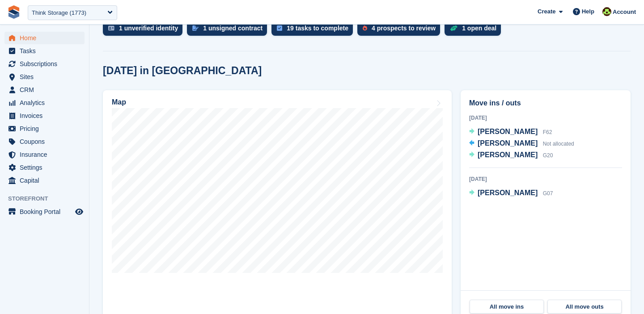
scroll to position [203, 0]
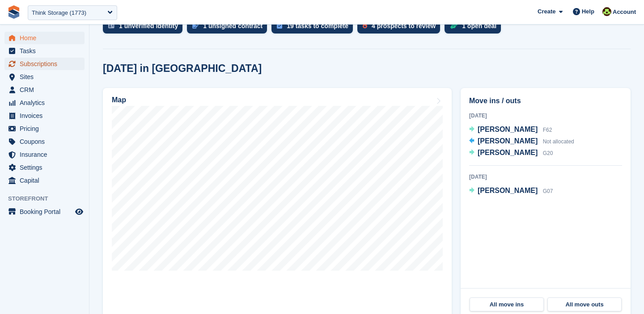
click at [32, 60] on span "Subscriptions" at bounding box center [47, 64] width 54 height 13
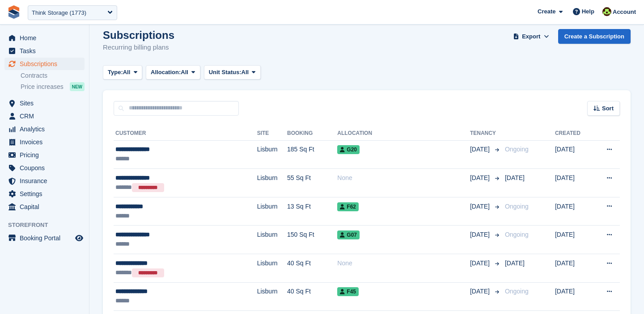
scroll to position [10, 0]
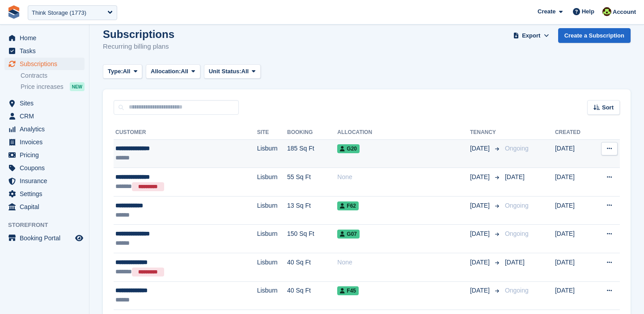
click at [287, 149] on td "185 Sq Ft" at bounding box center [312, 154] width 50 height 29
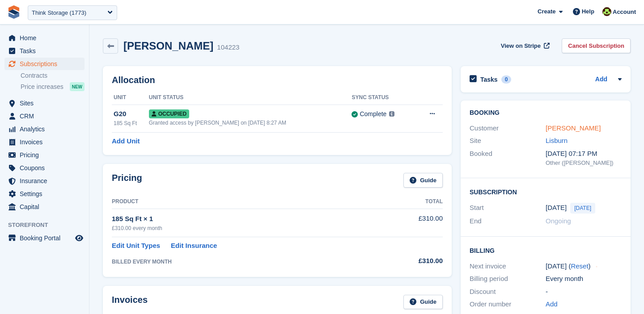
click at [570, 128] on link "[PERSON_NAME]" at bounding box center [573, 128] width 55 height 8
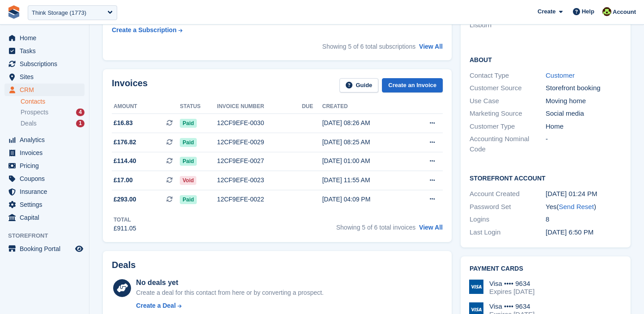
scroll to position [251, 0]
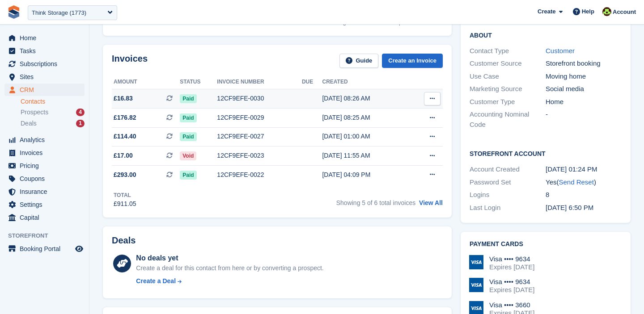
click at [236, 101] on div "12CF9EFE-0030" at bounding box center [259, 98] width 85 height 9
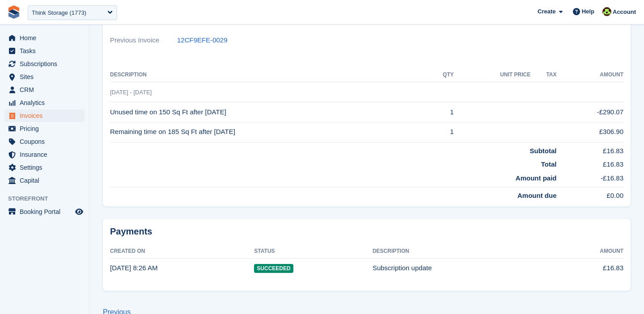
scroll to position [200, 0]
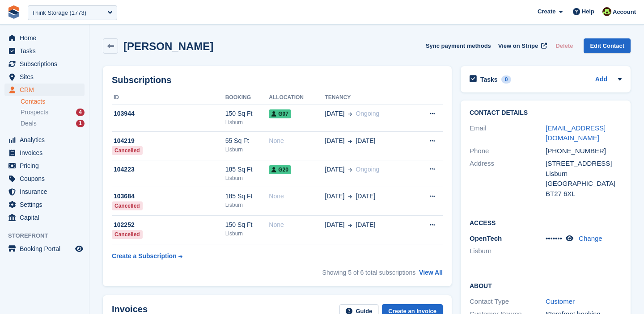
scroll to position [251, 0]
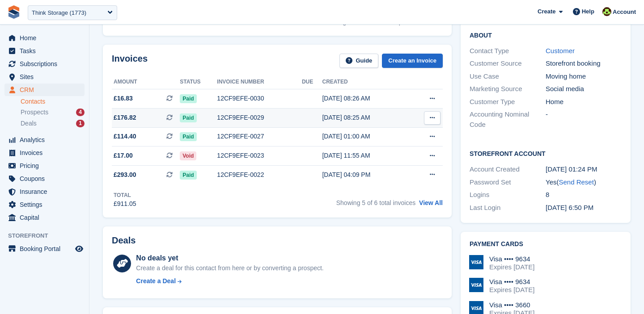
click at [216, 119] on div "Paid" at bounding box center [198, 117] width 37 height 9
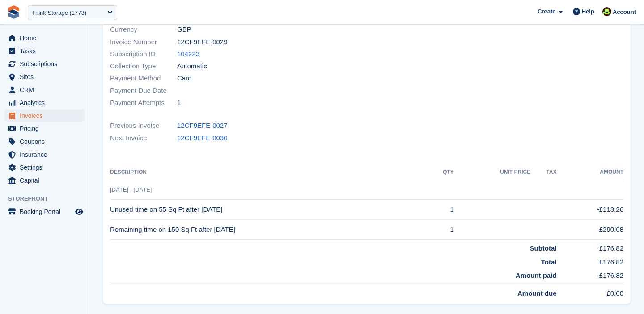
scroll to position [129, 0]
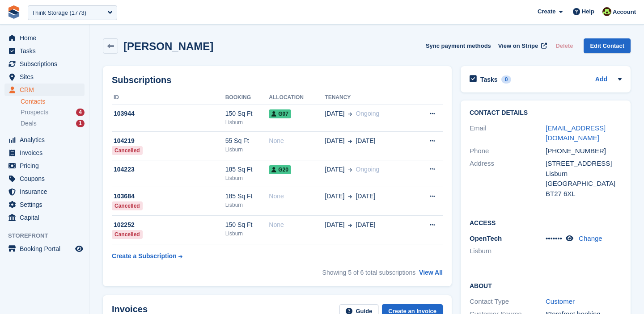
scroll to position [251, 0]
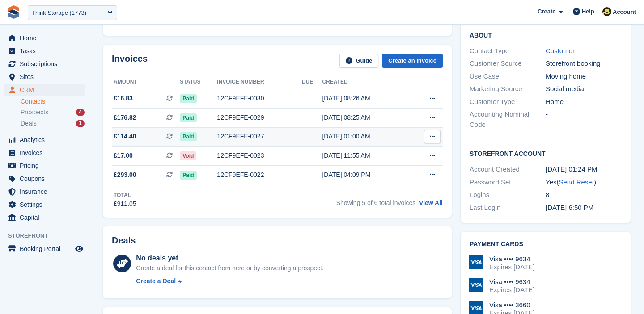
click at [222, 139] on div "12CF9EFE-0027" at bounding box center [259, 136] width 85 height 9
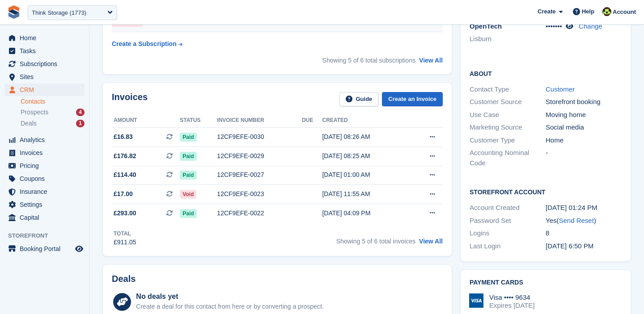
scroll to position [216, 0]
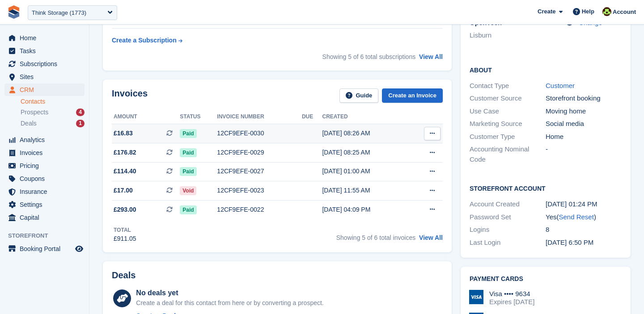
click at [246, 138] on td "12CF9EFE-0030" at bounding box center [259, 133] width 85 height 19
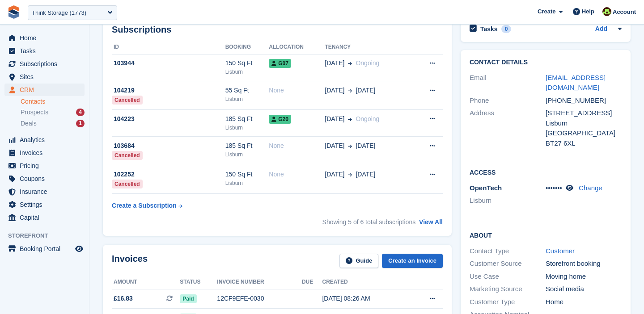
scroll to position [1, 0]
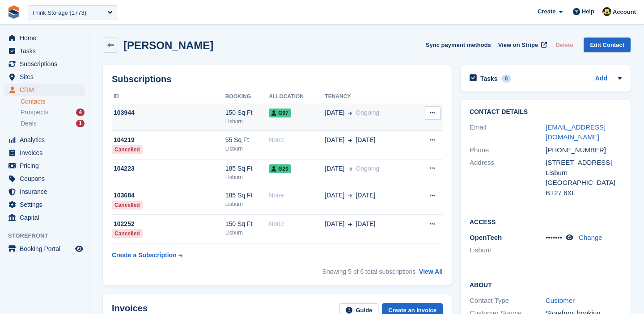
click at [299, 117] on div "G07" at bounding box center [297, 112] width 56 height 9
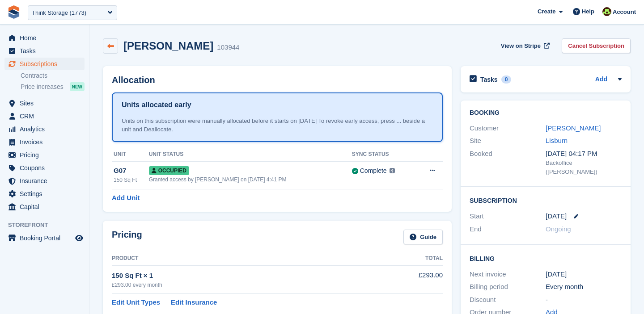
click at [109, 40] on link at bounding box center [110, 45] width 15 height 15
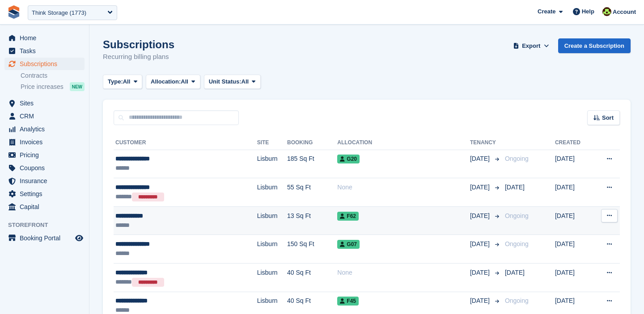
click at [351, 227] on td "F62" at bounding box center [403, 221] width 133 height 29
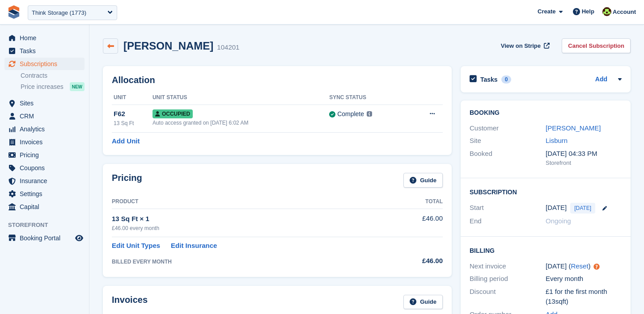
click at [110, 46] on icon at bounding box center [110, 46] width 7 height 7
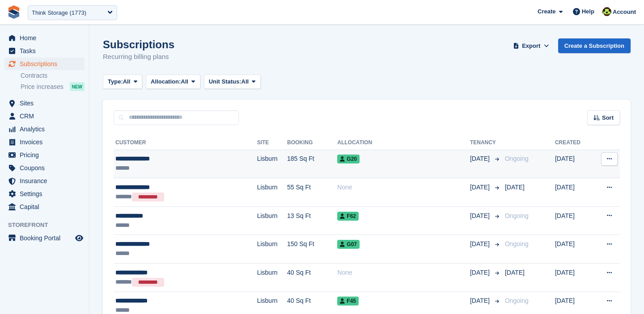
click at [377, 161] on div "G20" at bounding box center [403, 158] width 133 height 9
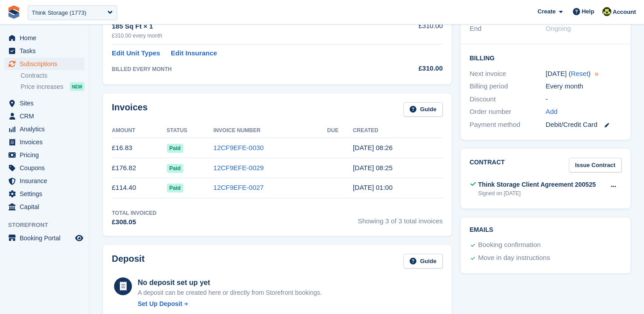
scroll to position [194, 0]
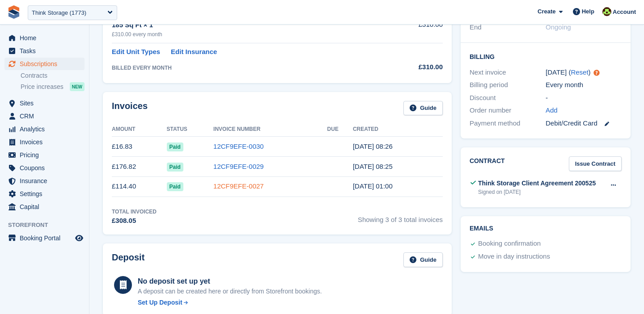
click at [224, 189] on link "12CF9EFE-0027" at bounding box center [238, 186] width 51 height 8
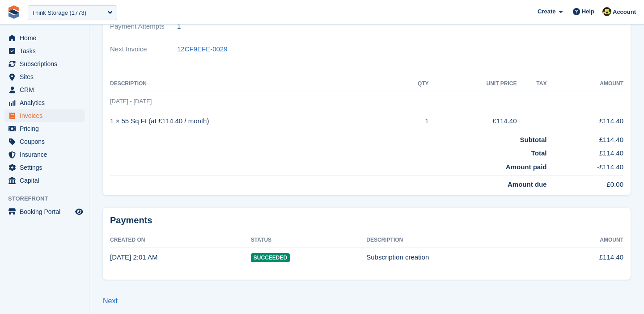
scroll to position [193, 0]
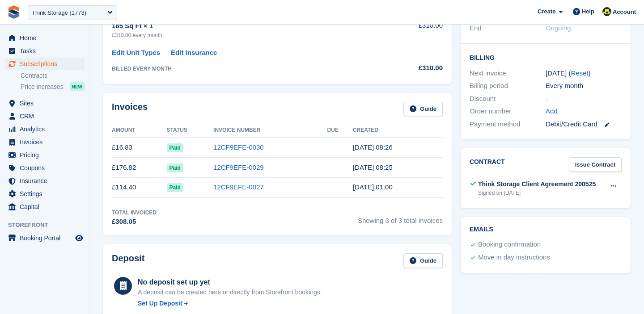
scroll to position [194, 0]
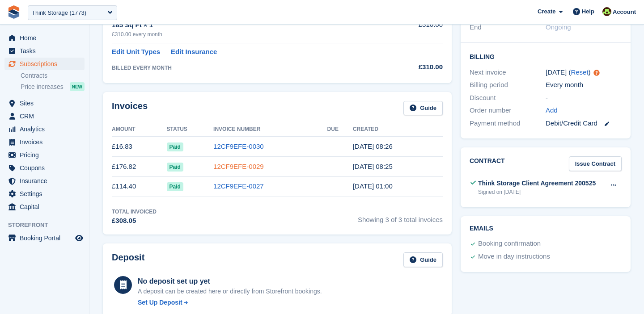
click at [224, 169] on link "12CF9EFE-0029" at bounding box center [238, 167] width 51 height 8
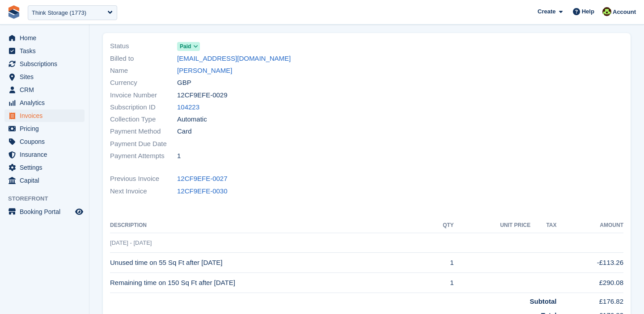
scroll to position [51, 0]
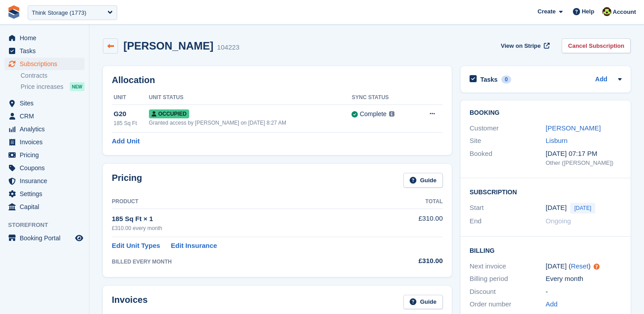
click at [113, 50] on link at bounding box center [110, 45] width 15 height 15
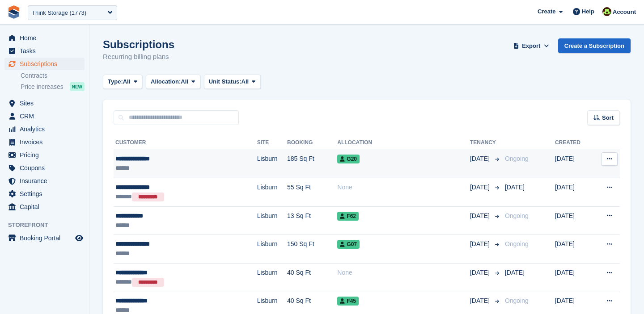
click at [287, 156] on td "185 Sq Ft" at bounding box center [312, 164] width 50 height 29
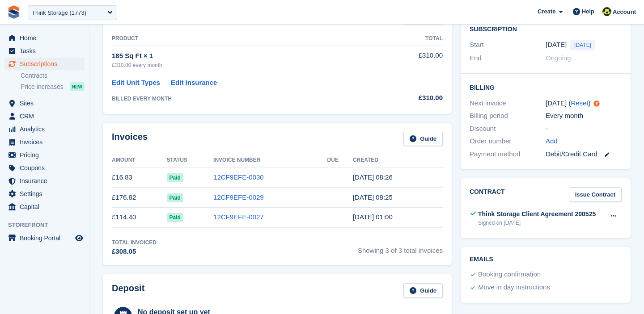
scroll to position [181, 0]
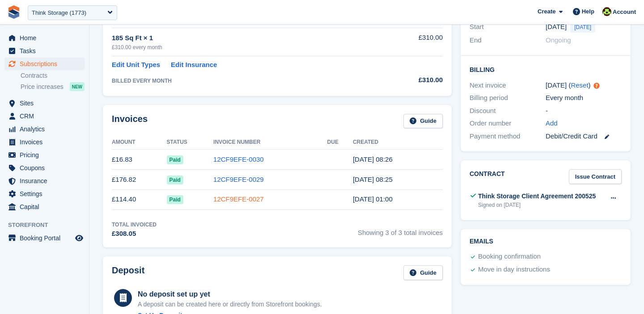
click at [239, 202] on link "12CF9EFE-0027" at bounding box center [238, 199] width 51 height 8
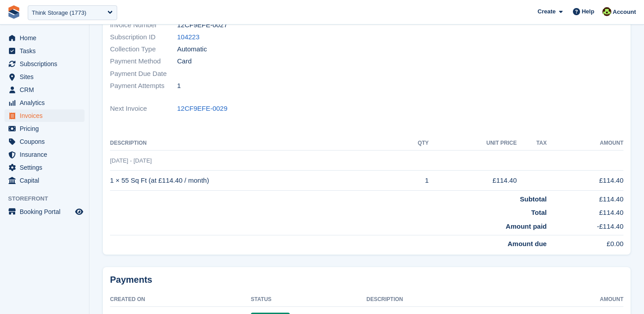
scroll to position [171, 0]
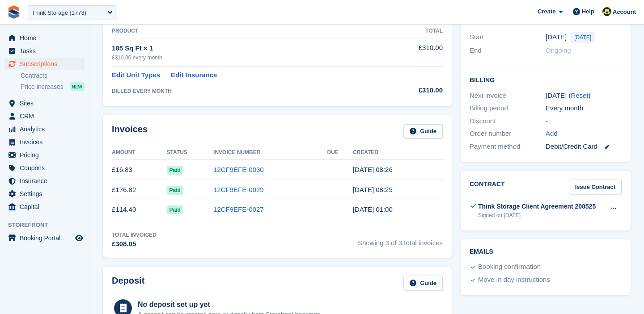
scroll to position [181, 0]
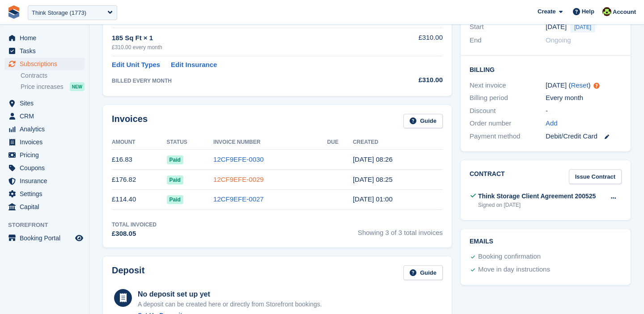
click at [234, 181] on link "12CF9EFE-0029" at bounding box center [238, 180] width 51 height 8
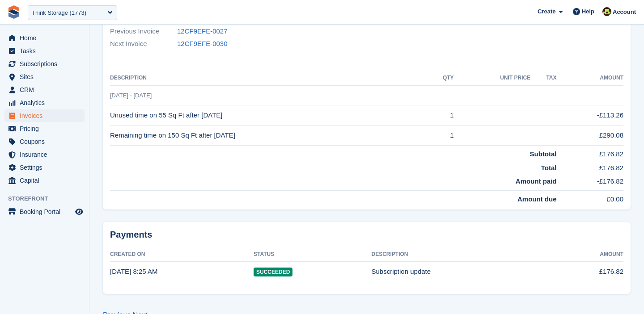
scroll to position [207, 0]
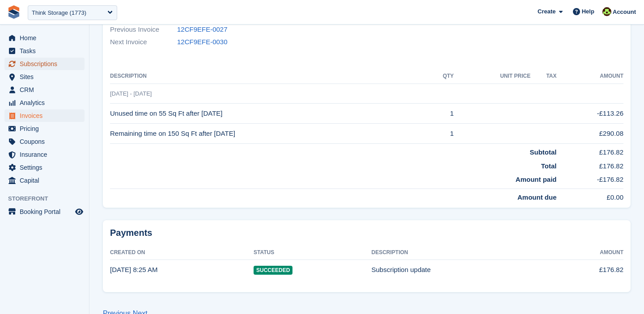
click at [47, 63] on span "Subscriptions" at bounding box center [47, 64] width 54 height 13
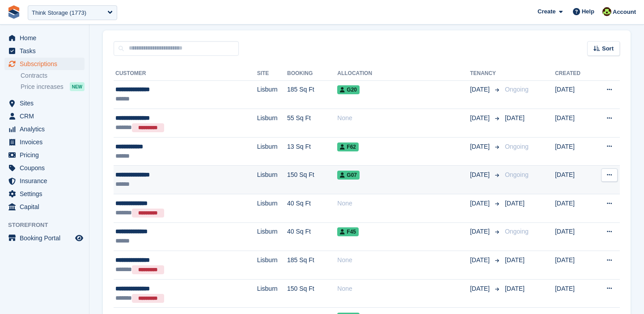
scroll to position [93, 0]
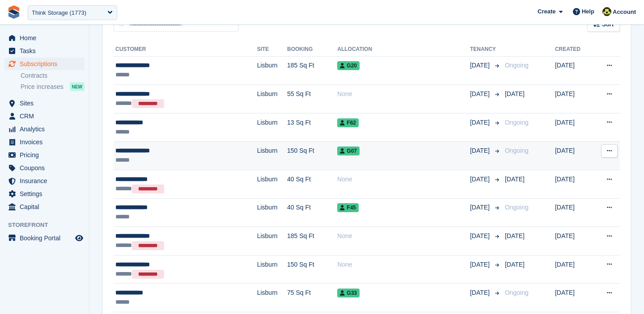
click at [287, 161] on td "150 Sq Ft" at bounding box center [312, 156] width 50 height 29
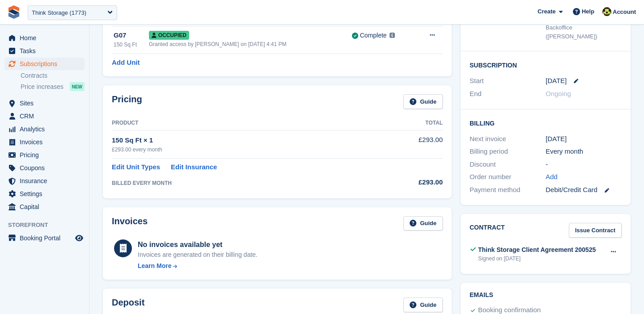
scroll to position [137, 0]
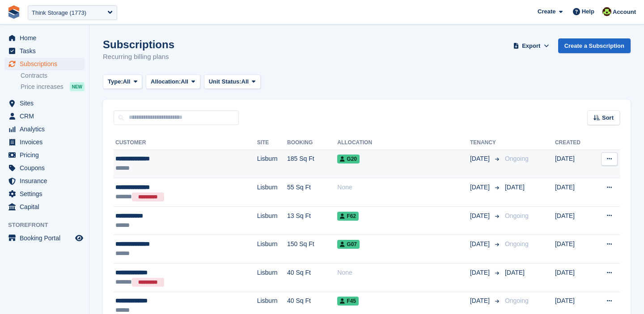
click at [293, 166] on td "185 Sq Ft" at bounding box center [312, 164] width 50 height 29
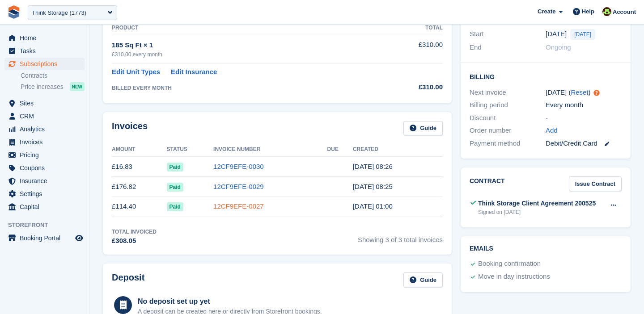
scroll to position [175, 0]
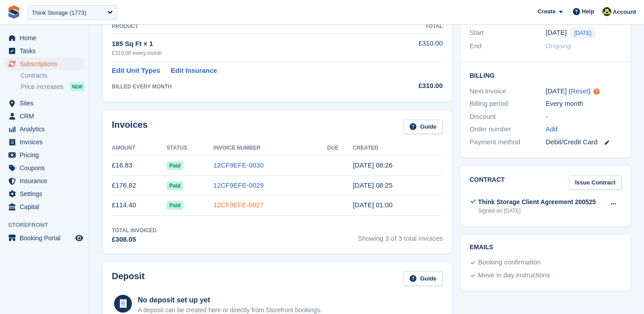
click at [241, 205] on link "12CF9EFE-0027" at bounding box center [238, 205] width 51 height 8
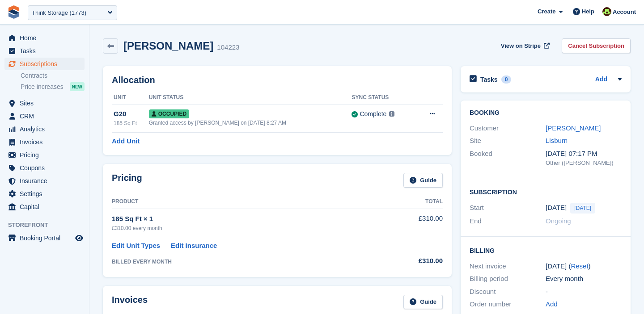
scroll to position [175, 0]
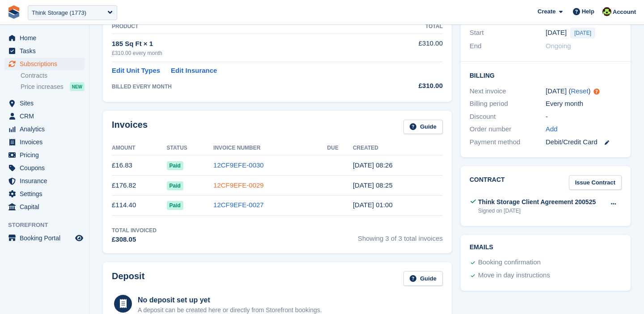
click at [226, 187] on link "12CF9EFE-0029" at bounding box center [238, 186] width 51 height 8
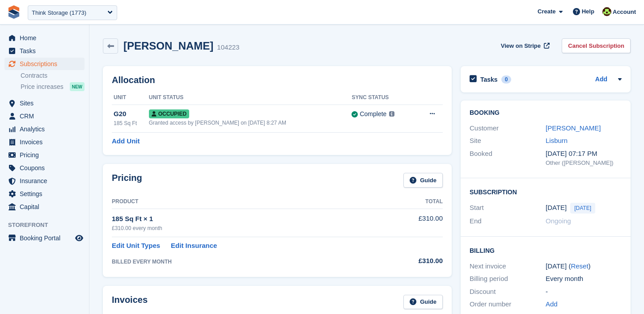
scroll to position [175, 0]
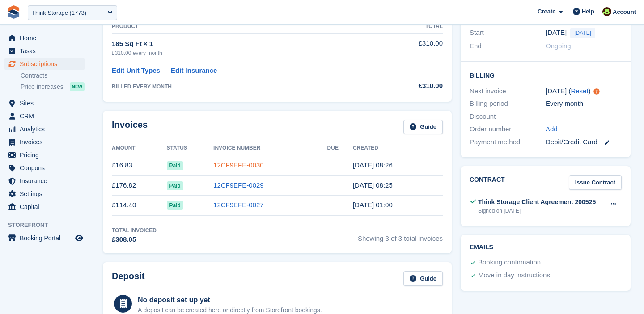
click at [229, 164] on link "12CF9EFE-0030" at bounding box center [238, 165] width 51 height 8
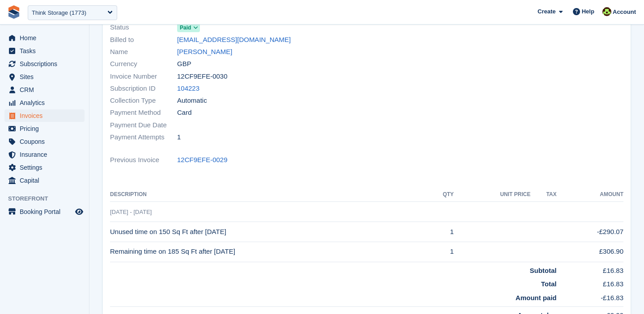
scroll to position [66, 0]
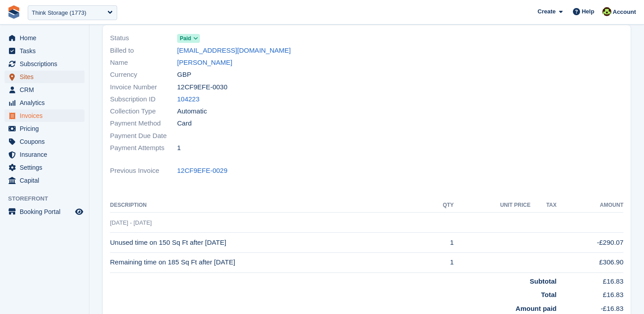
click at [23, 75] on span "Sites" at bounding box center [47, 77] width 54 height 13
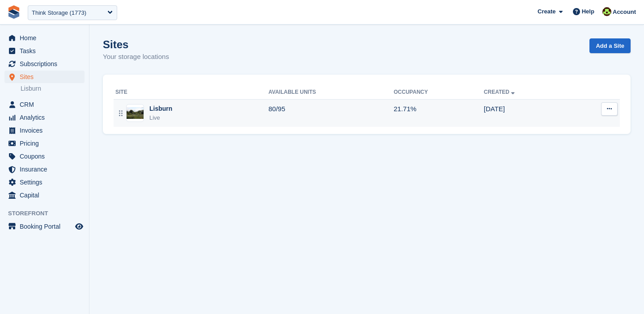
click at [154, 109] on div "Lisburn" at bounding box center [160, 108] width 23 height 9
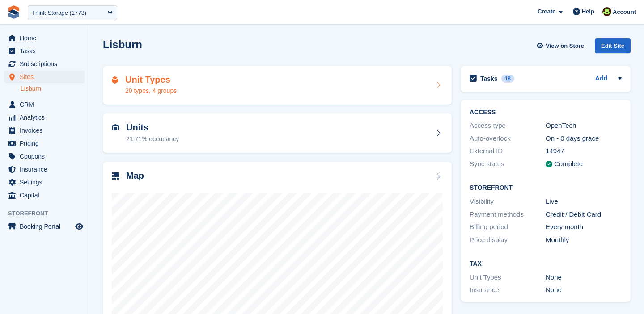
click at [148, 68] on div "Unit Types 20 types, 4 groups" at bounding box center [277, 85] width 349 height 39
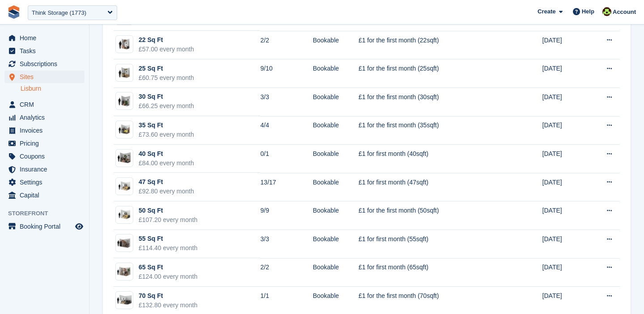
scroll to position [366, 0]
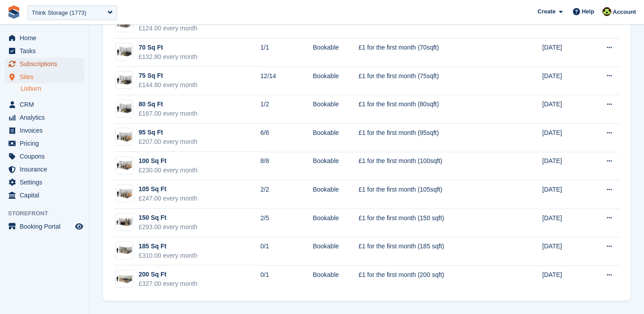
click at [39, 67] on span "Subscriptions" at bounding box center [47, 64] width 54 height 13
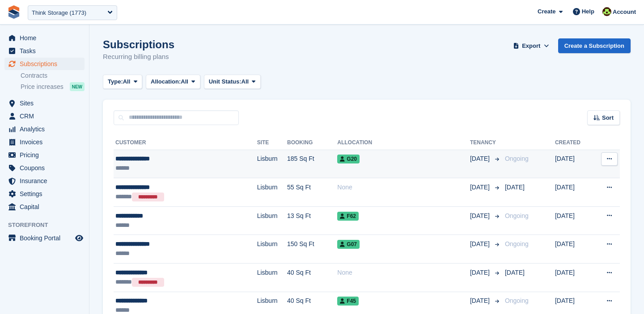
click at [287, 155] on td "185 Sq Ft" at bounding box center [312, 164] width 50 height 29
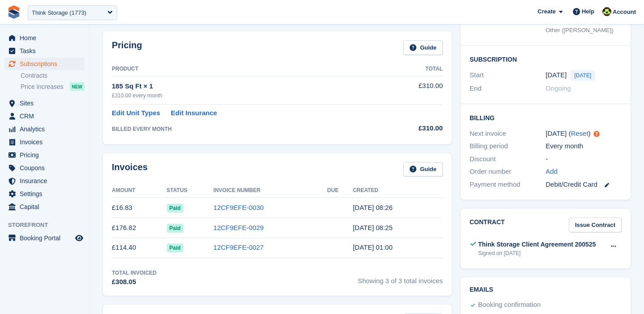
scroll to position [137, 0]
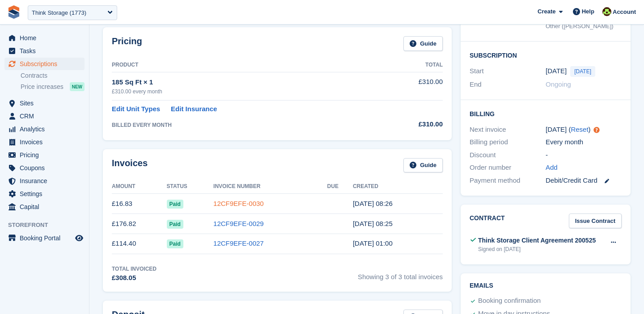
click at [233, 203] on link "12CF9EFE-0030" at bounding box center [238, 204] width 51 height 8
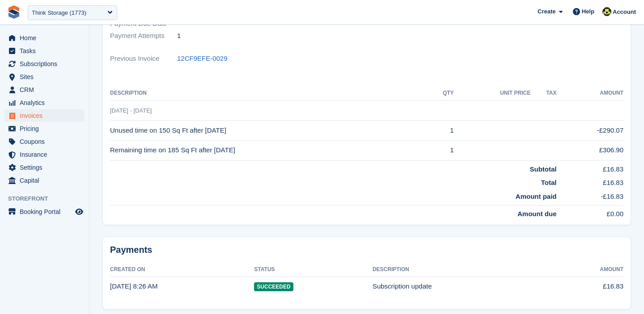
scroll to position [184, 0]
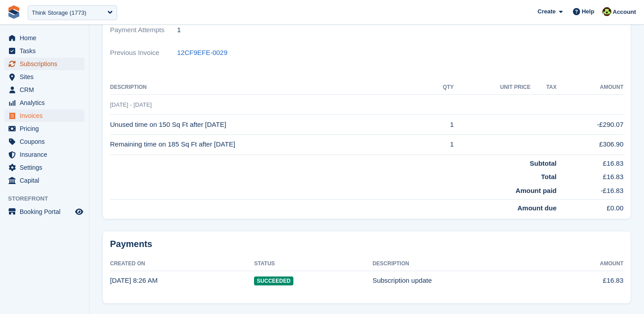
click at [37, 68] on span "Subscriptions" at bounding box center [47, 64] width 54 height 13
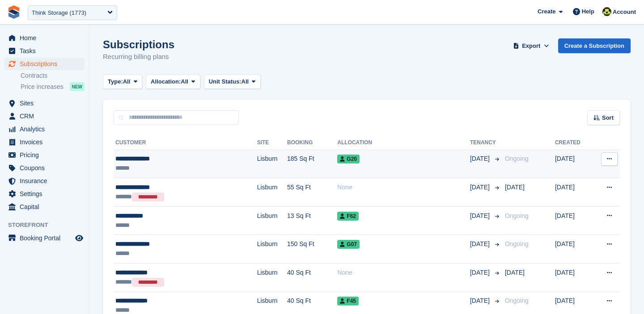
click at [356, 166] on td "G20" at bounding box center [403, 164] width 133 height 29
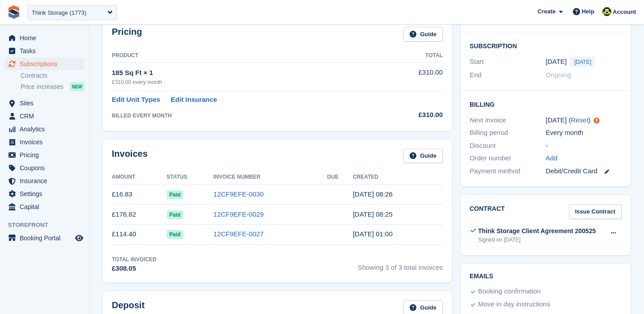
scroll to position [148, 0]
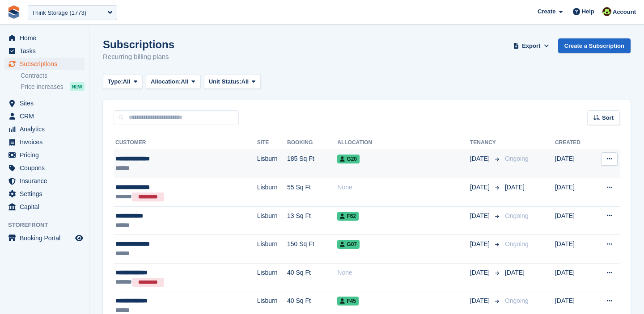
click at [351, 153] on td "G20" at bounding box center [403, 164] width 133 height 29
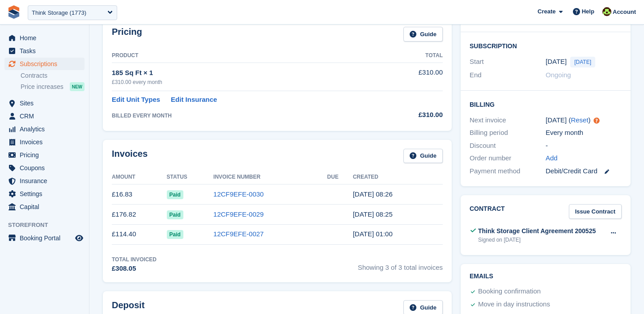
scroll to position [143, 0]
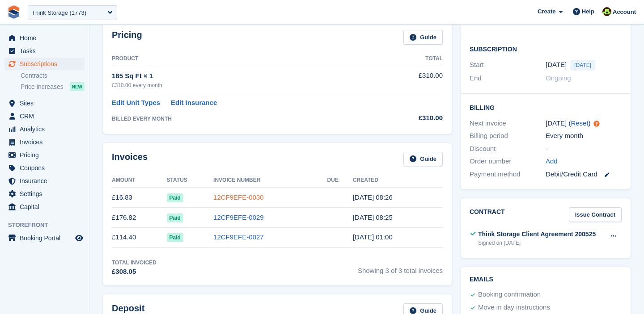
click at [239, 196] on link "12CF9EFE-0030" at bounding box center [238, 198] width 51 height 8
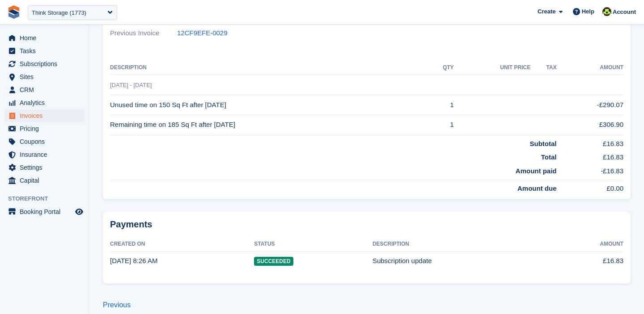
scroll to position [212, 0]
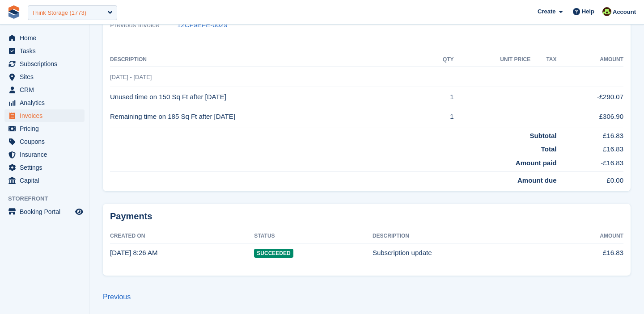
click at [66, 10] on div "Think Storage (1773)" at bounding box center [59, 12] width 55 height 9
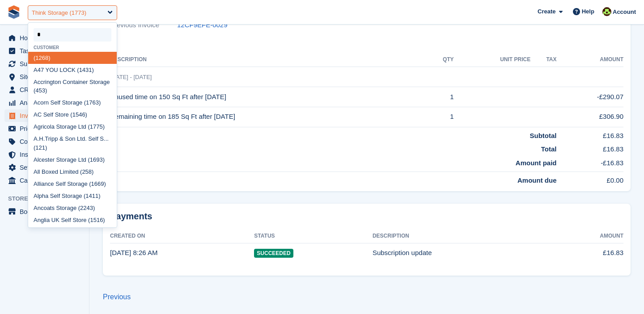
type input "**"
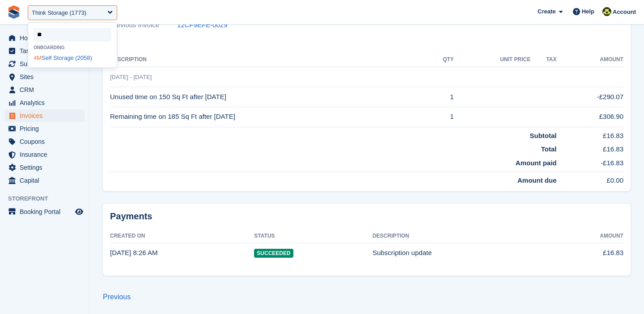
click at [55, 63] on div "4M Self Storage (2058)" at bounding box center [72, 58] width 89 height 12
select select "****"
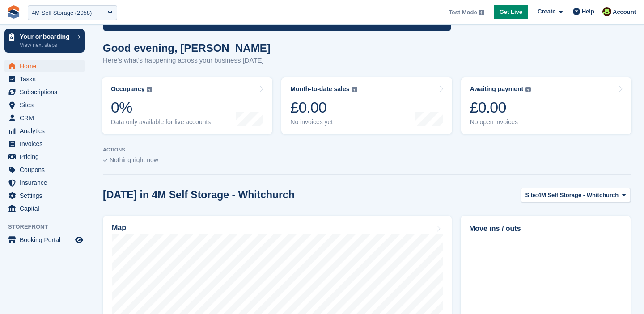
scroll to position [93, 0]
